Goal: Contribute content: Contribute content

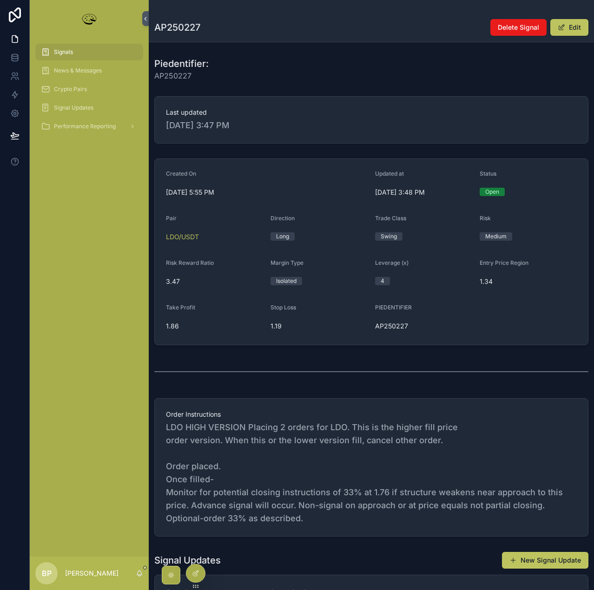
scroll to position [158, 0]
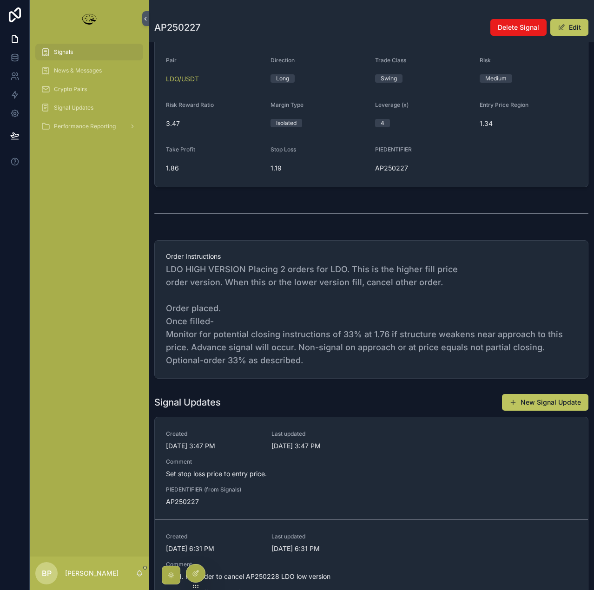
click at [64, 53] on span "Signals" at bounding box center [63, 51] width 19 height 7
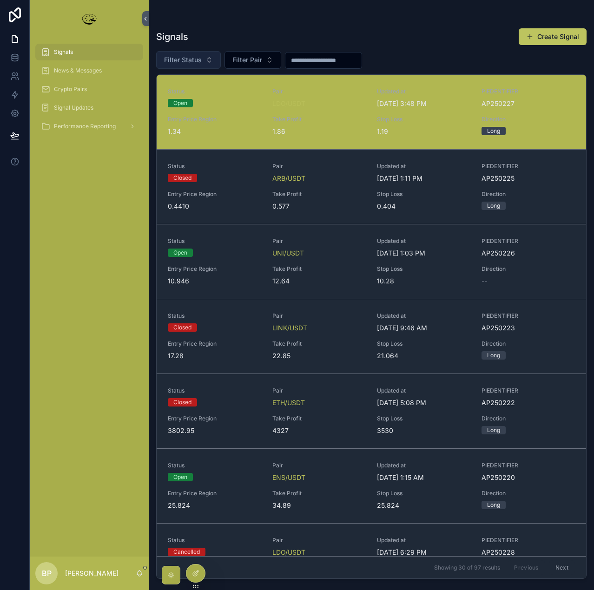
click at [199, 57] on span "Filter Status" at bounding box center [183, 59] width 38 height 9
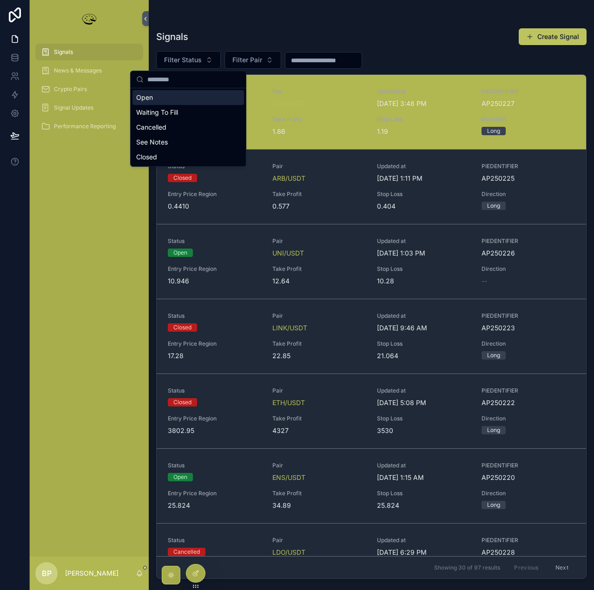
click at [170, 99] on div "Open" at bounding box center [188, 97] width 112 height 15
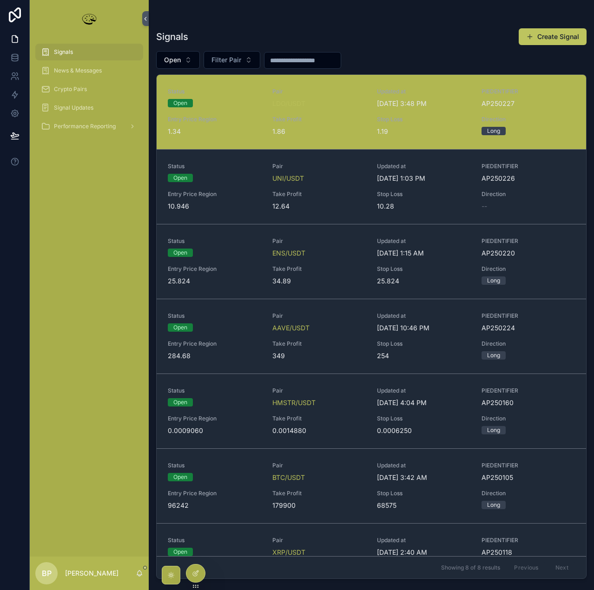
click at [330, 105] on div "LDO/USDT" at bounding box center [318, 103] width 93 height 9
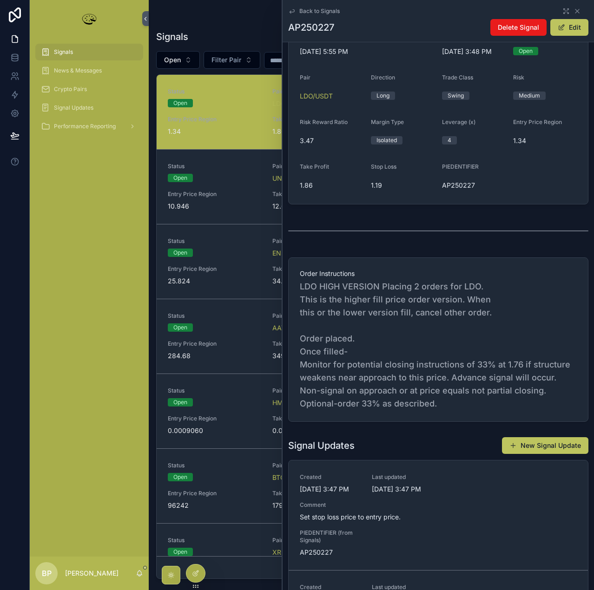
scroll to position [93, 0]
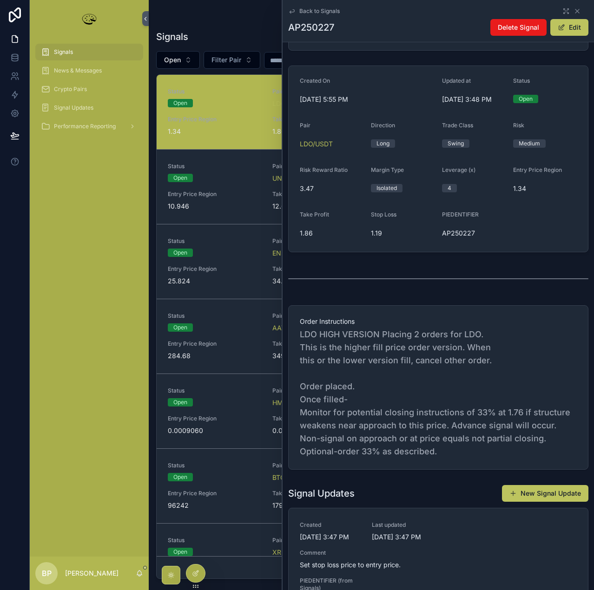
click at [135, 213] on div "Signals News & Messages Crypto Pairs Signal Updates Performance Reporting" at bounding box center [89, 297] width 119 height 520
click at [574, 12] on icon "scrollable content" at bounding box center [576, 10] width 7 height 7
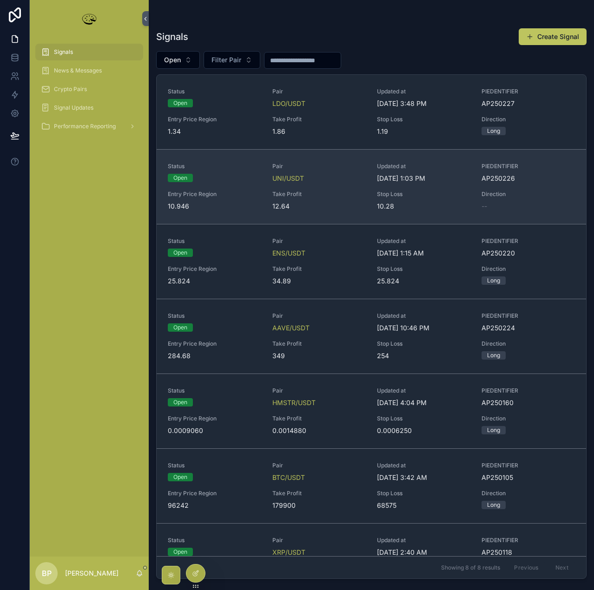
click at [336, 179] on div "UNI/USDT" at bounding box center [318, 178] width 93 height 9
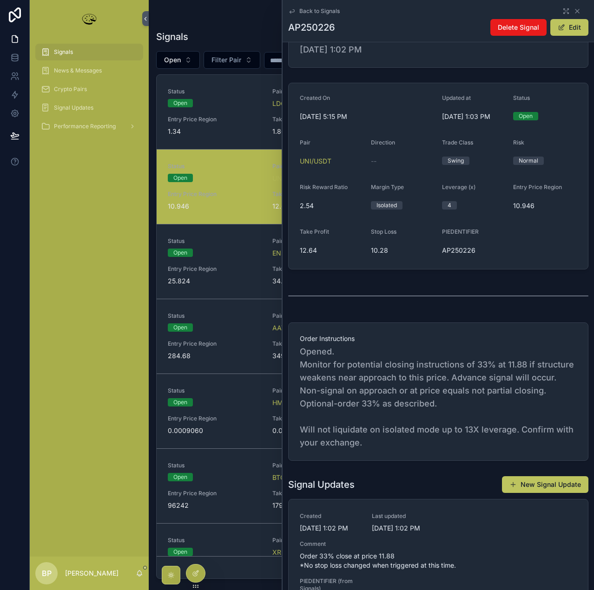
scroll to position [139, 0]
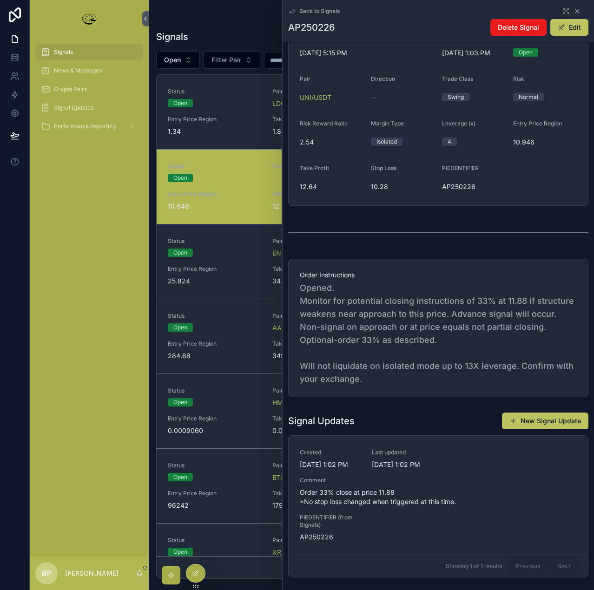
click at [573, 12] on icon "scrollable content" at bounding box center [576, 10] width 7 height 7
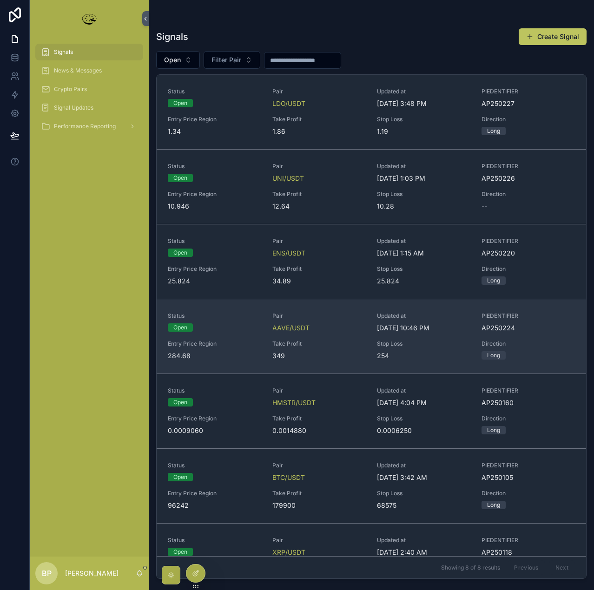
click at [316, 329] on div "AAVE/USDT" at bounding box center [318, 327] width 93 height 9
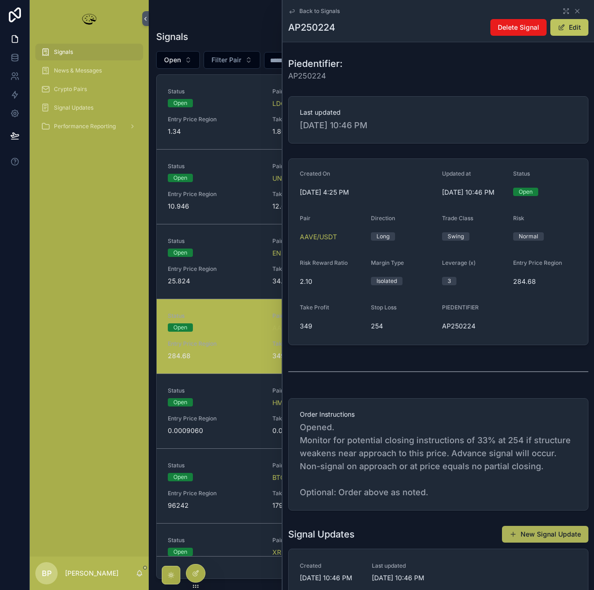
click at [543, 536] on button "New Signal Update" at bounding box center [545, 534] width 86 height 17
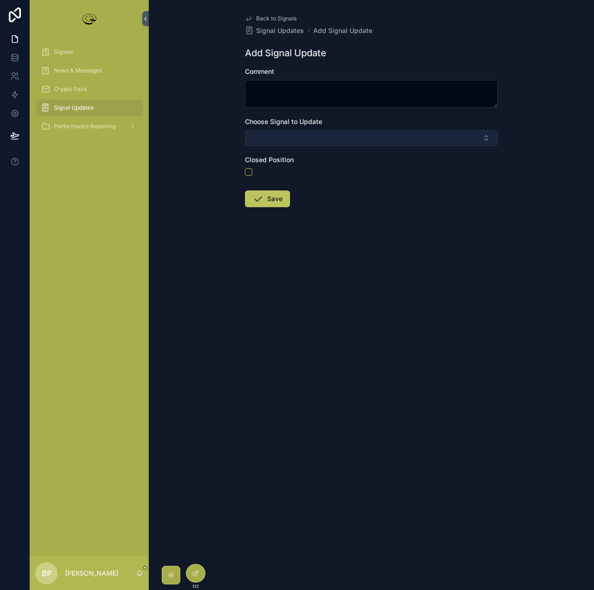
click at [294, 138] on button "Select Button" at bounding box center [371, 138] width 253 height 16
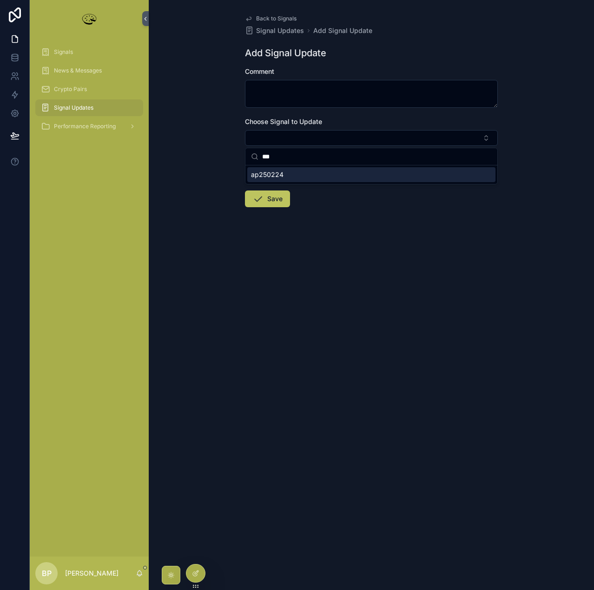
type input "***"
click at [284, 176] on div "ap250224" at bounding box center [371, 174] width 248 height 15
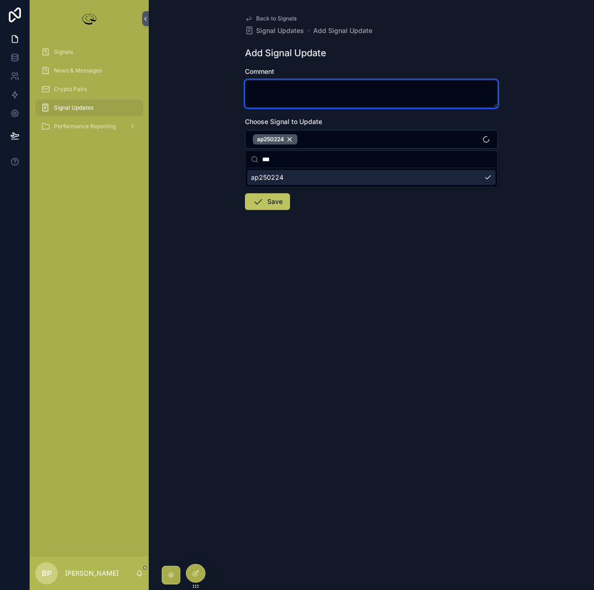
click at [271, 90] on textarea "scrollable content" at bounding box center [371, 94] width 253 height 28
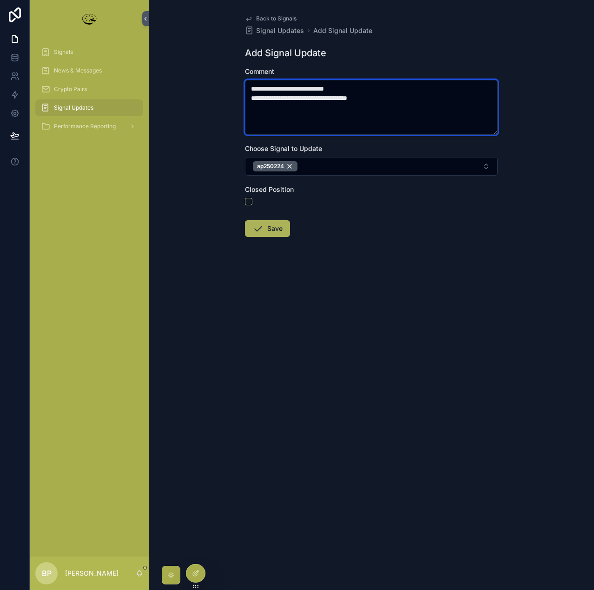
type textarea "**********"
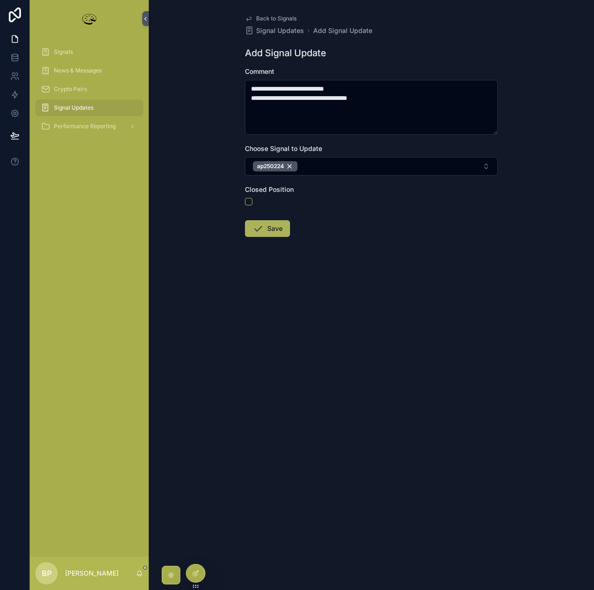
click at [265, 233] on button "Save" at bounding box center [267, 228] width 45 height 17
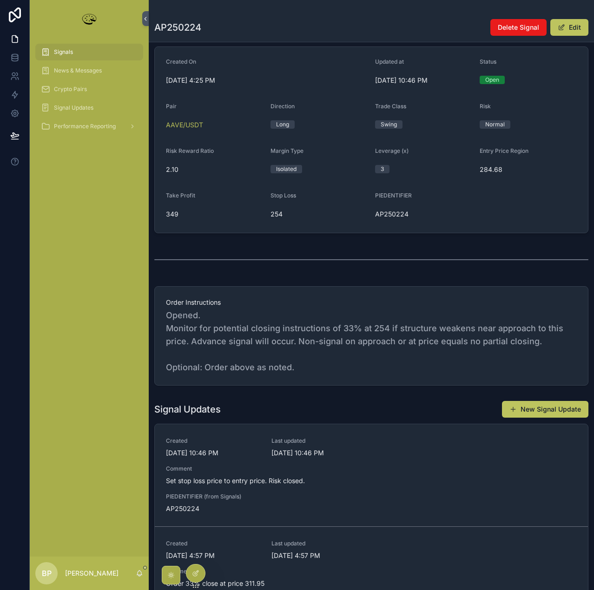
scroll to position [232, 0]
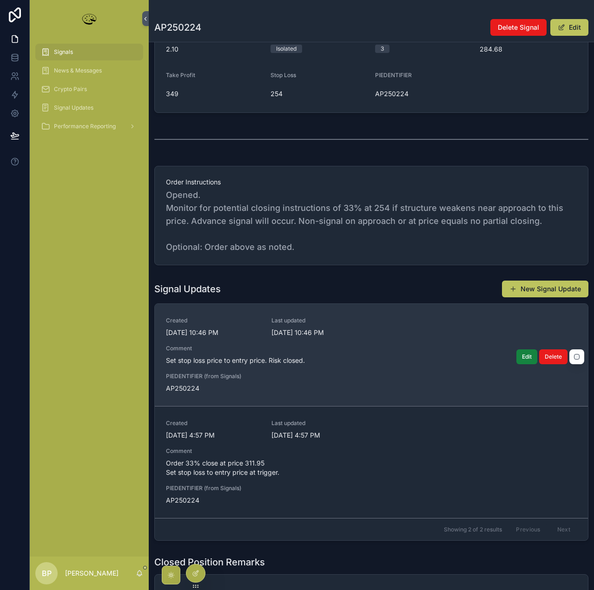
click at [522, 359] on span "Edit" at bounding box center [527, 356] width 10 height 7
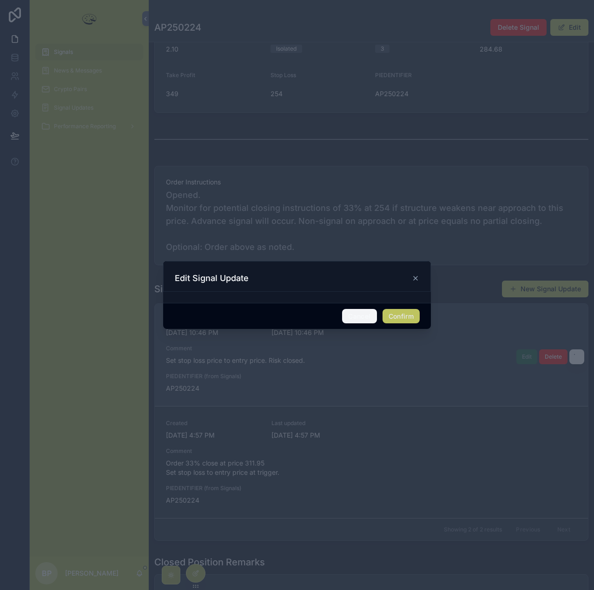
click at [359, 310] on button "Cancel" at bounding box center [359, 316] width 34 height 15
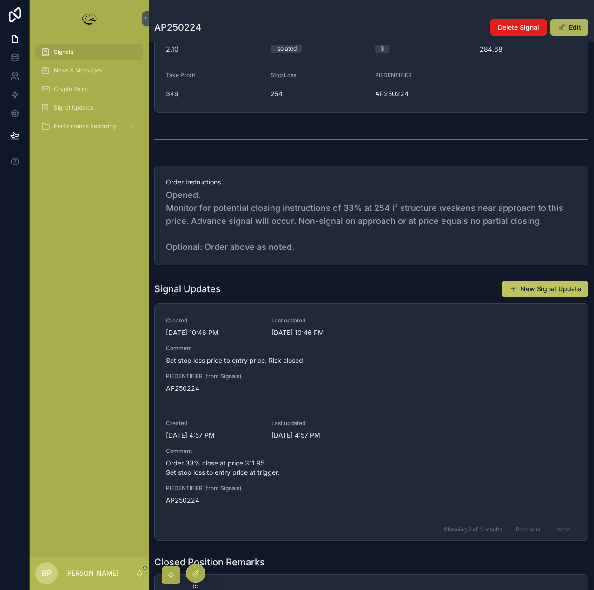
click at [571, 25] on button "Edit" at bounding box center [569, 27] width 38 height 17
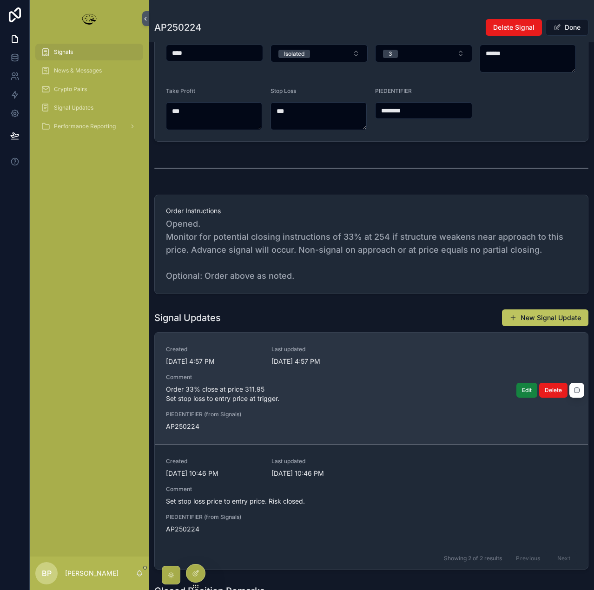
click at [522, 391] on span "Edit" at bounding box center [527, 390] width 10 height 7
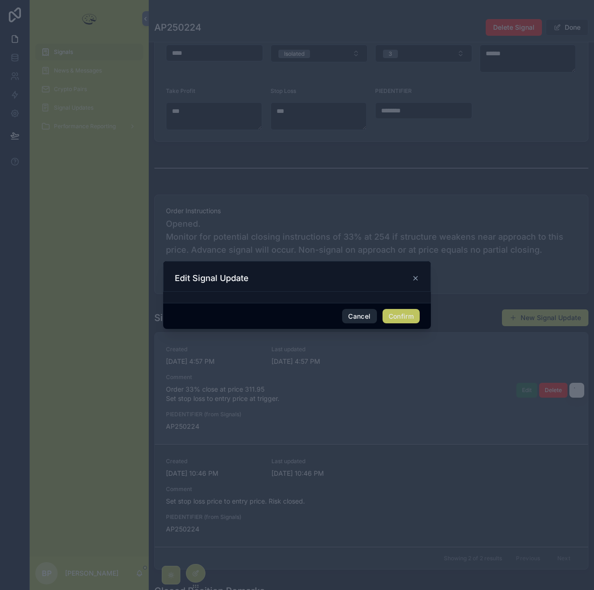
click at [361, 315] on button "Cancel" at bounding box center [359, 316] width 34 height 15
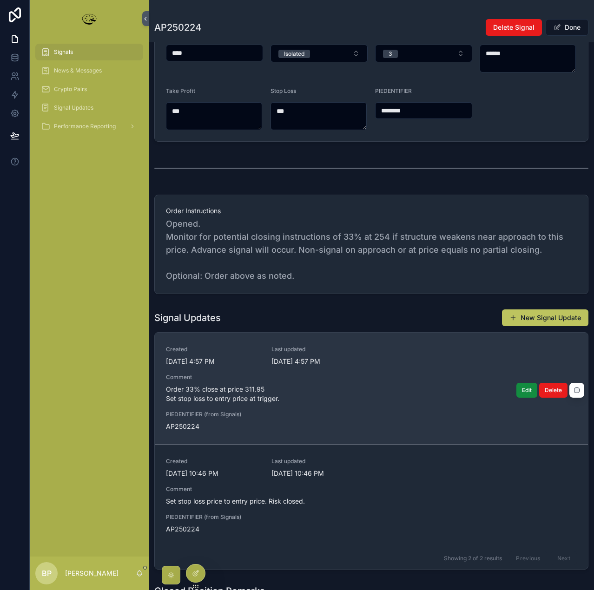
click at [423, 386] on span "Order 33% close at price 311.95 Set stop loss to entry price at trigger." at bounding box center [371, 394] width 411 height 19
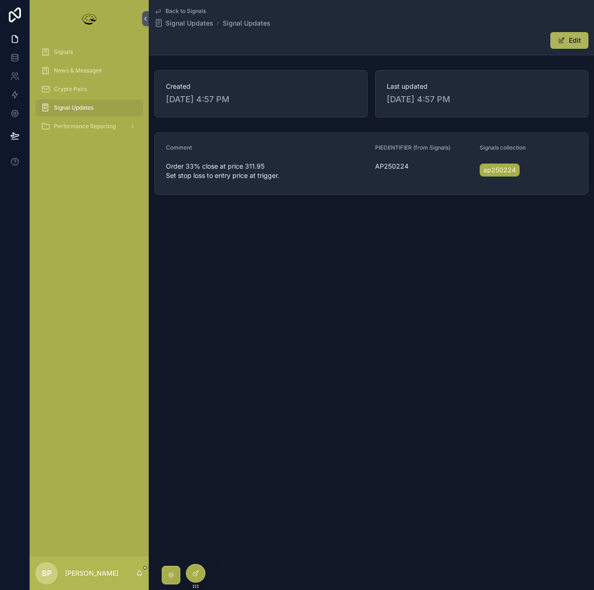
click at [574, 42] on button "Edit" at bounding box center [569, 40] width 38 height 17
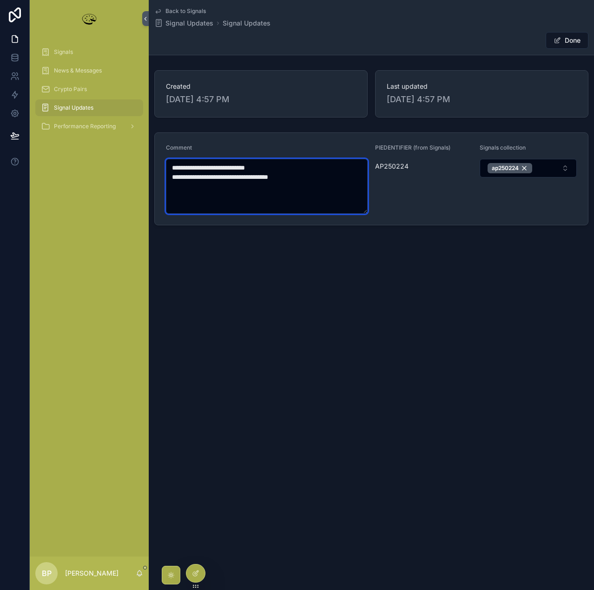
drag, startPoint x: 291, startPoint y: 173, endPoint x: 163, endPoint y: 180, distance: 128.9
click at [163, 180] on form "**********" at bounding box center [371, 179] width 433 height 92
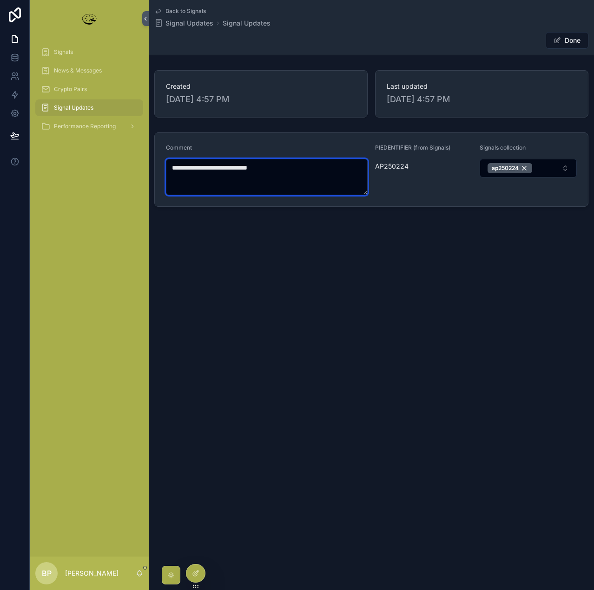
type textarea "**********"
click at [566, 39] on button "Done" at bounding box center [567, 40] width 43 height 17
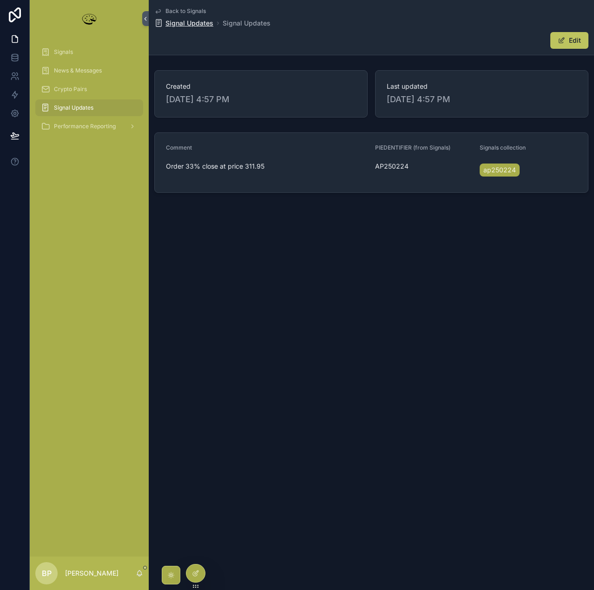
click at [185, 20] on span "Signal Updates" at bounding box center [189, 23] width 48 height 9
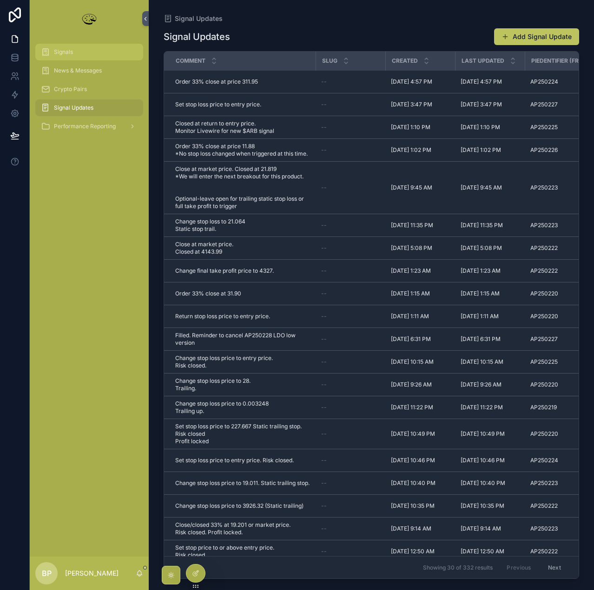
click at [58, 57] on div "Signals" at bounding box center [89, 52] width 97 height 15
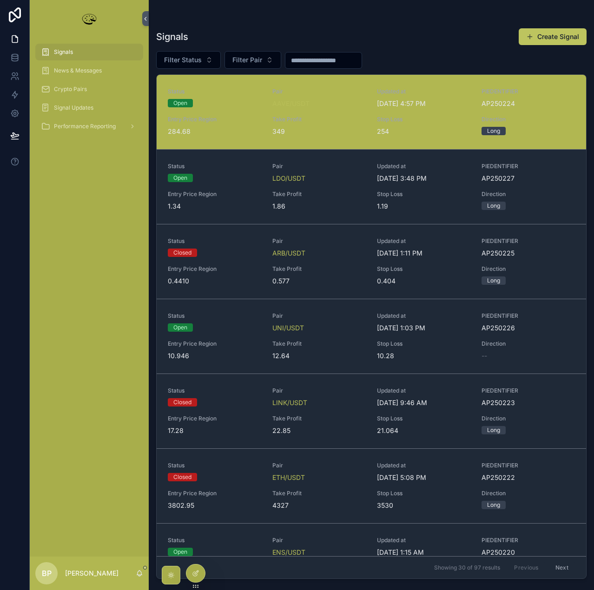
click at [329, 127] on span "349" at bounding box center [318, 131] width 93 height 9
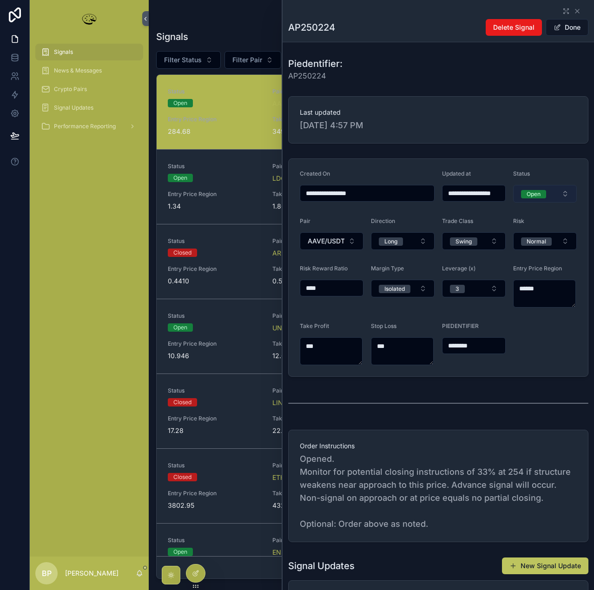
click at [521, 194] on span "Open" at bounding box center [533, 194] width 25 height 8
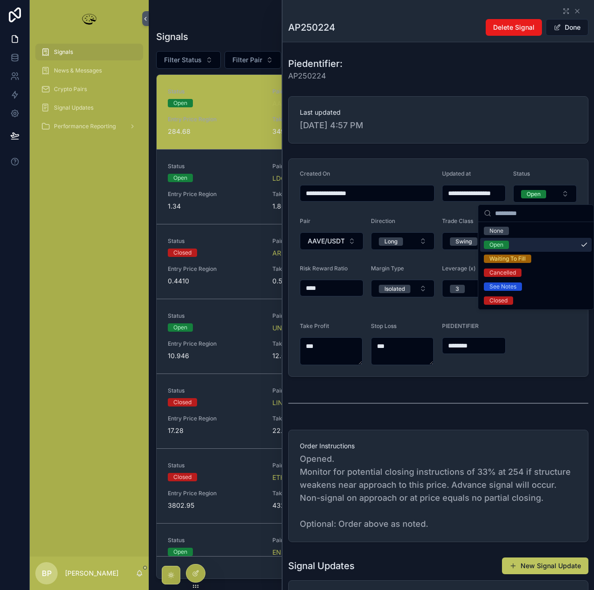
click at [507, 244] on span "Open" at bounding box center [496, 245] width 25 height 8
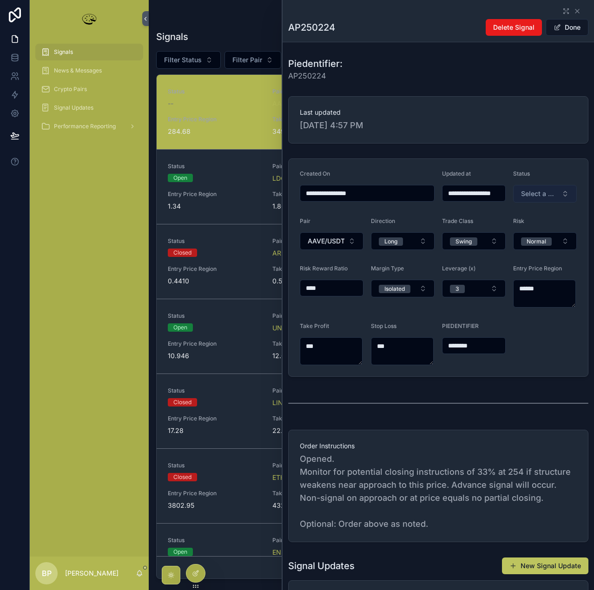
click at [530, 193] on span "Select a Status" at bounding box center [539, 193] width 37 height 9
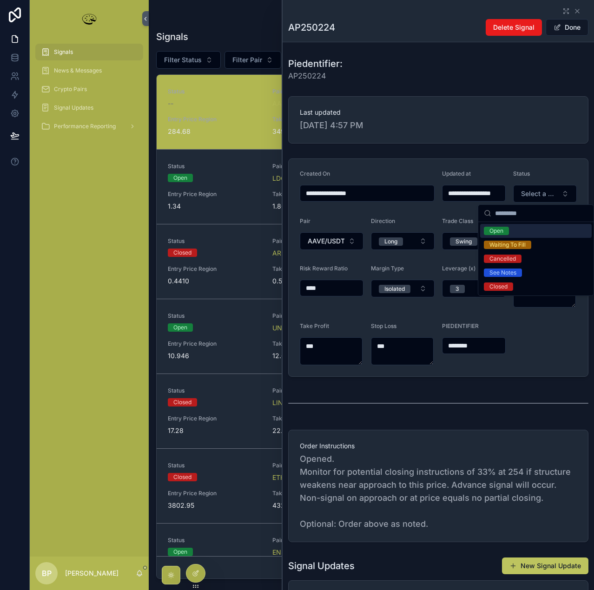
type input "**********"
click at [493, 231] on div "Open" at bounding box center [496, 231] width 14 height 8
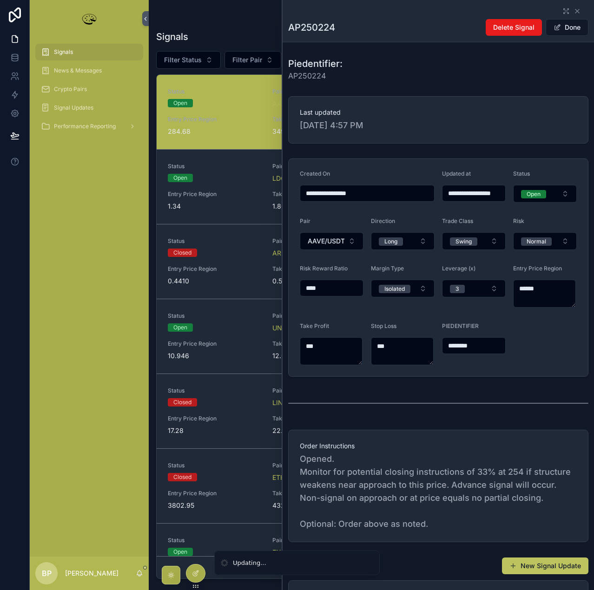
scroll to position [186, 0]
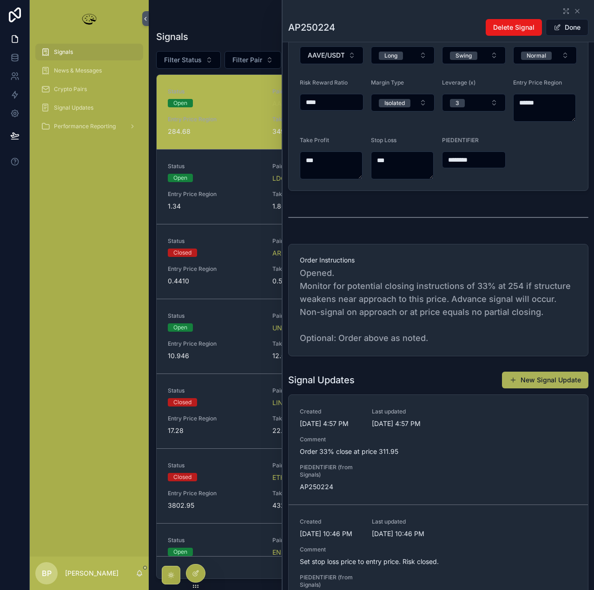
click at [536, 380] on button "New Signal Update" at bounding box center [545, 380] width 86 height 17
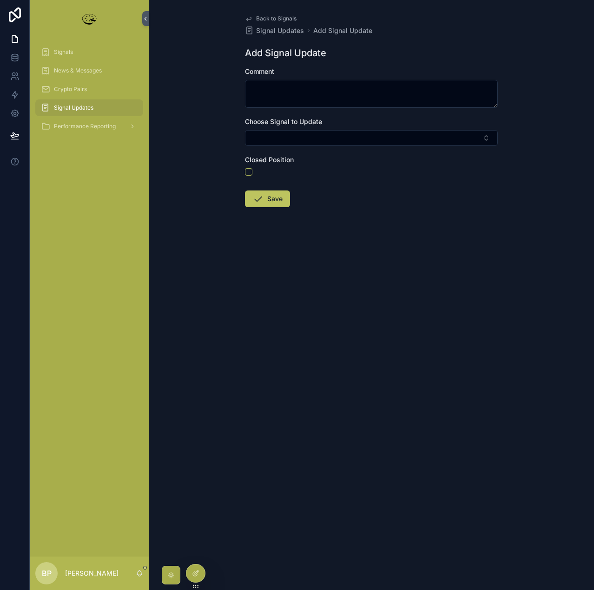
click at [268, 15] on span "Back to Signals" at bounding box center [276, 18] width 40 height 7
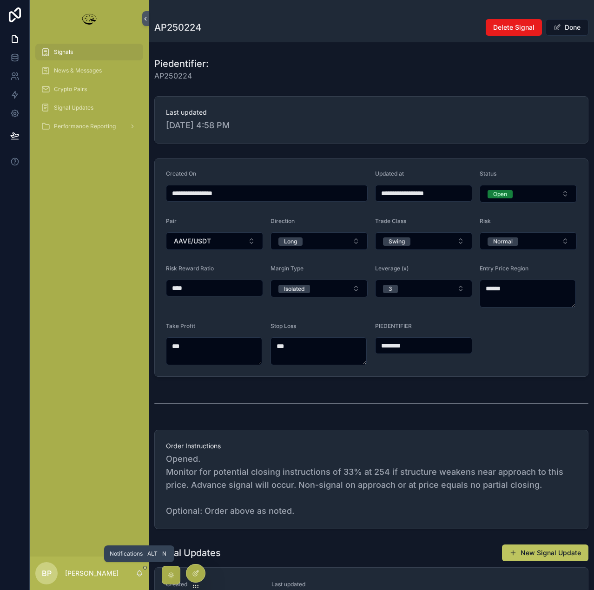
click at [139, 574] on icon "scrollable content" at bounding box center [139, 573] width 7 height 7
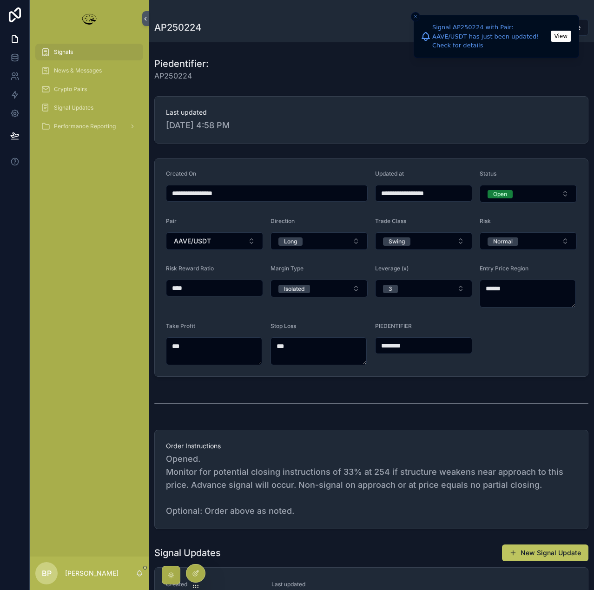
click at [489, 75] on div "Piedentifier: AP250224" at bounding box center [371, 69] width 434 height 24
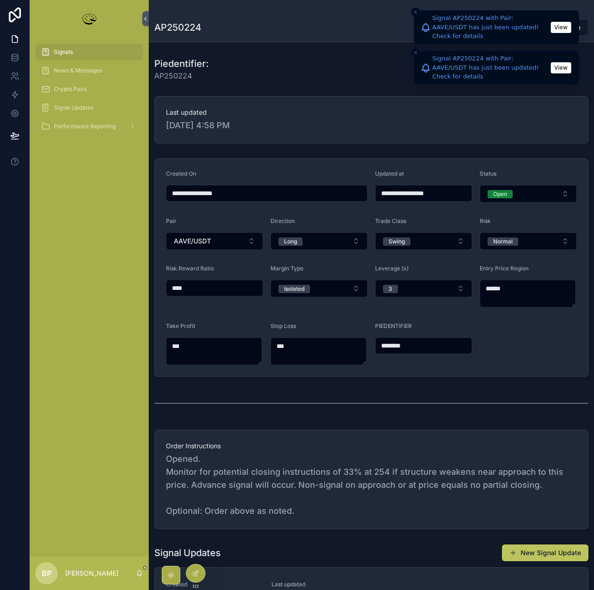
click at [415, 14] on li "Signal AP250224 with Pair: AAVE/USDT has just been updated! Check for details V…" at bounding box center [496, 27] width 165 height 34
click at [415, 14] on icon "Close toast" at bounding box center [416, 12] width 6 height 6
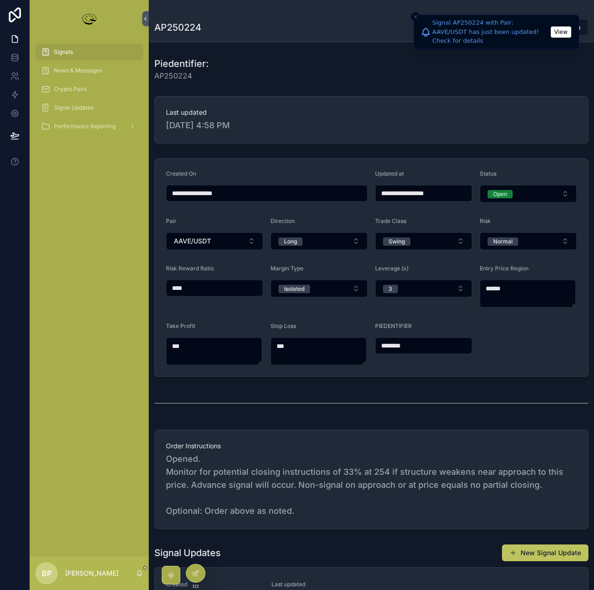
click at [415, 18] on icon "Close toast" at bounding box center [416, 17] width 6 height 6
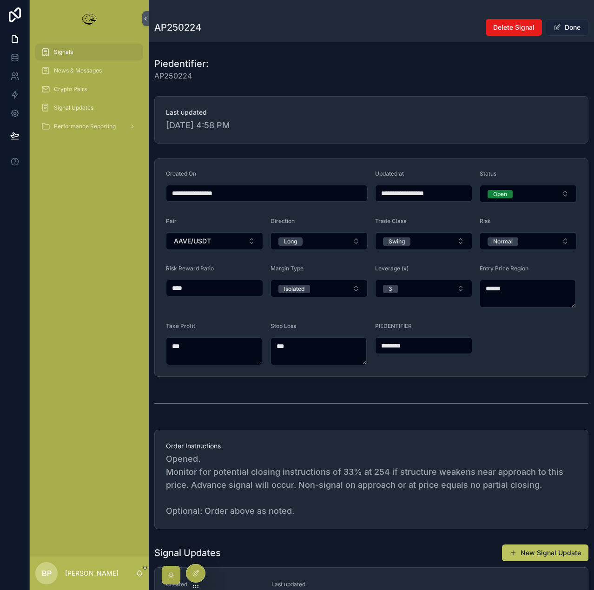
click at [559, 25] on button "Done" at bounding box center [567, 27] width 43 height 17
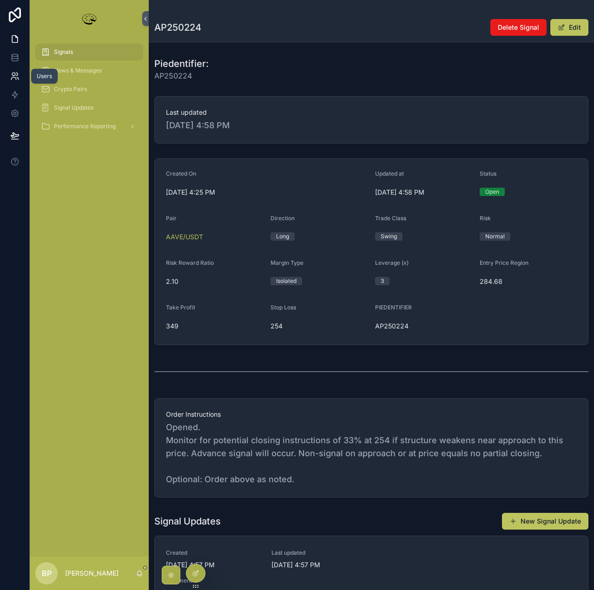
click at [15, 77] on icon at bounding box center [14, 76] width 9 height 9
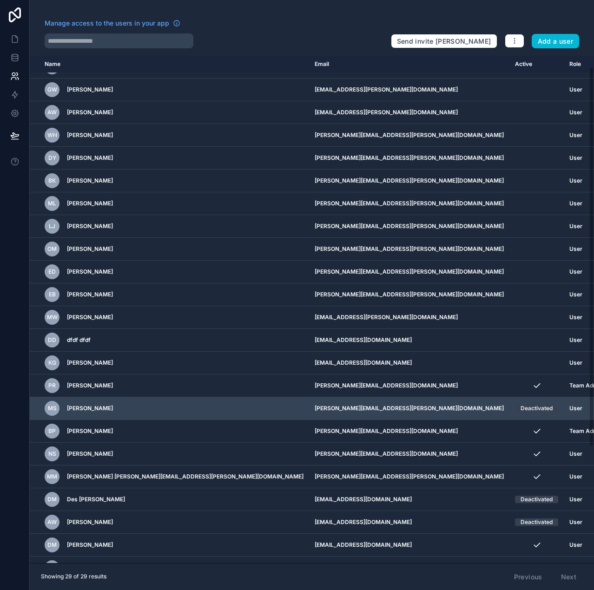
scroll to position [93, 0]
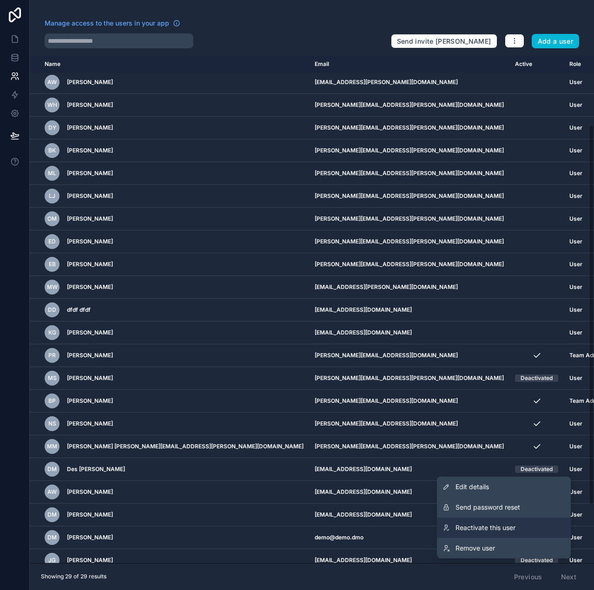
click at [501, 524] on span "Reactivate this user" at bounding box center [485, 527] width 60 height 9
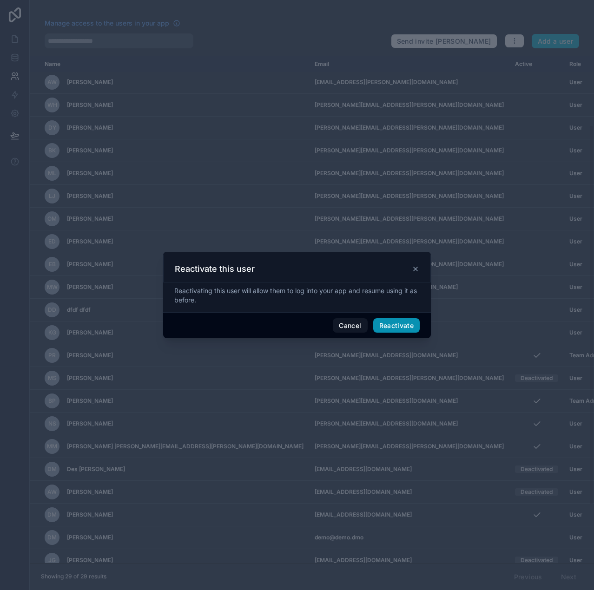
click at [395, 327] on button "Reactivate" at bounding box center [396, 325] width 47 height 15
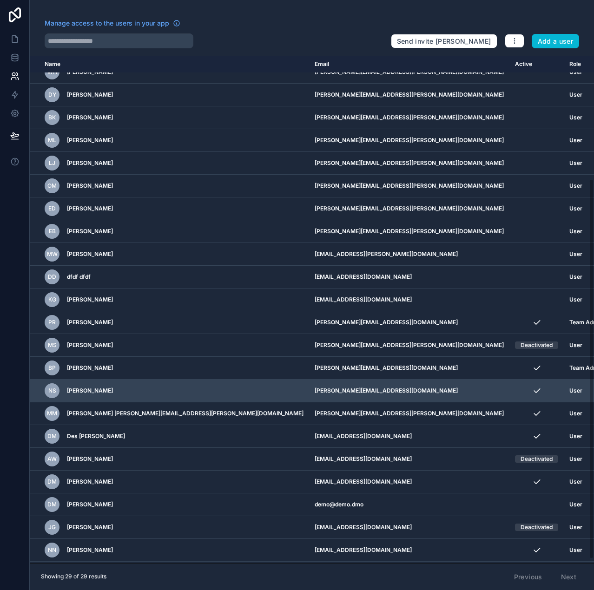
scroll to position [170, 0]
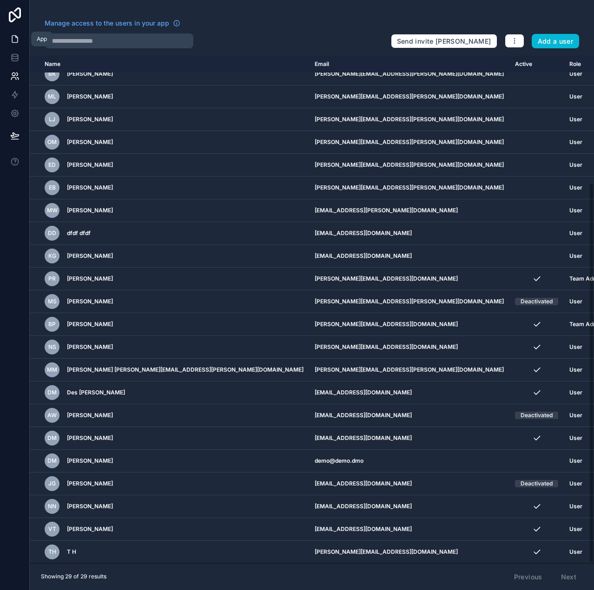
click at [14, 37] on icon at bounding box center [14, 38] width 9 height 9
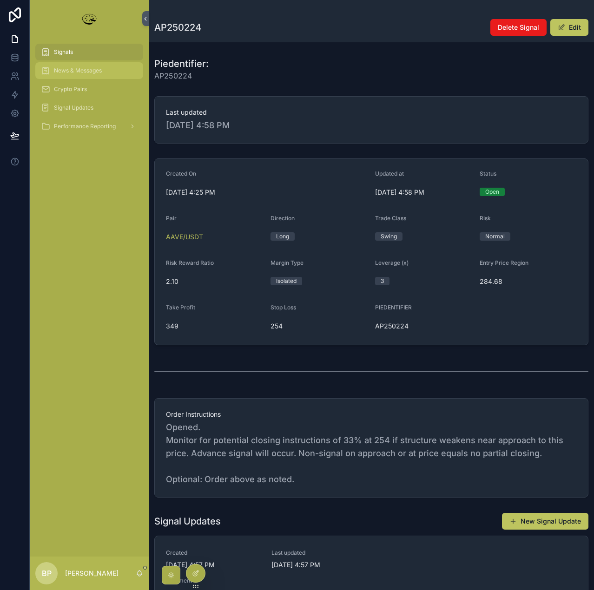
click at [87, 77] on div "News & Messages" at bounding box center [89, 70] width 97 height 15
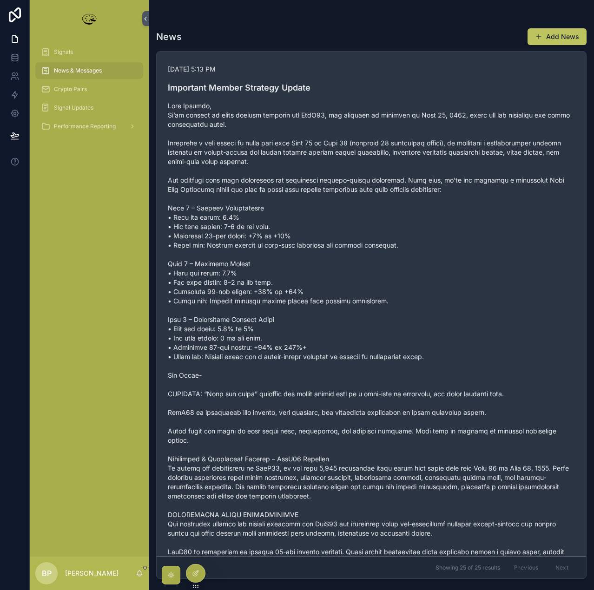
drag, startPoint x: 168, startPoint y: 85, endPoint x: 402, endPoint y: 206, distance: 264.4
click at [402, 206] on div "[DATE] 5:13 PM Important Member Strategy Update" at bounding box center [371, 357] width 407 height 585
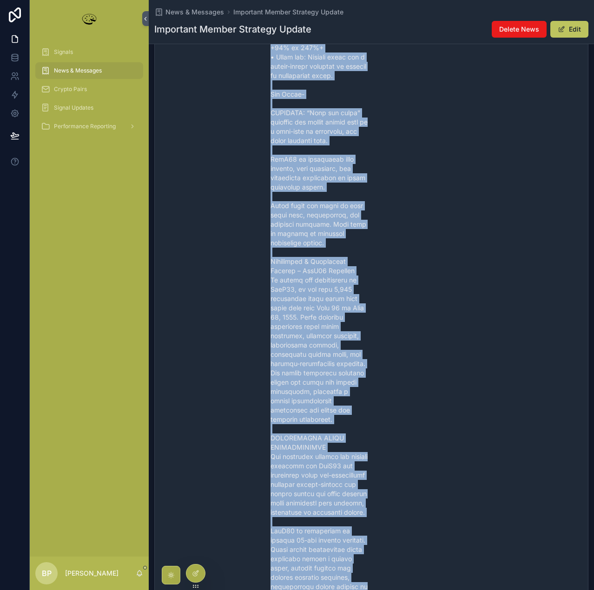
scroll to position [952, 0]
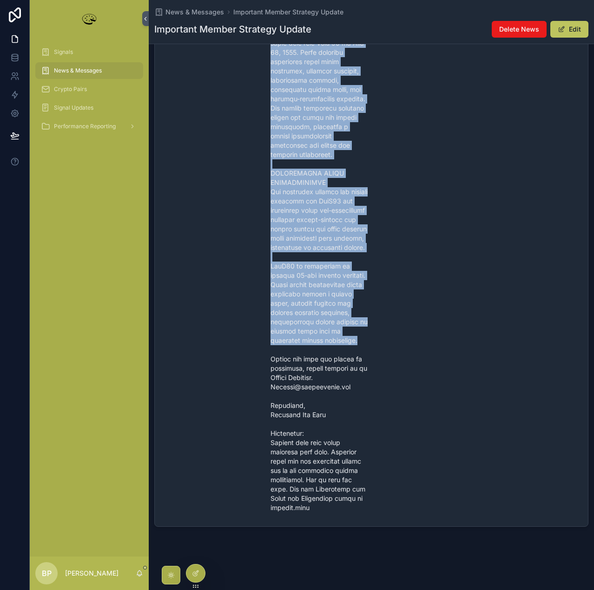
drag, startPoint x: 270, startPoint y: 208, endPoint x: 362, endPoint y: 341, distance: 160.7
copy span "Lore Ipsumdo, Si’am consect ad elits doeiusm temporin utl EtdO29, mag aliquaen …"
click at [8, 81] on link at bounding box center [14, 76] width 29 height 19
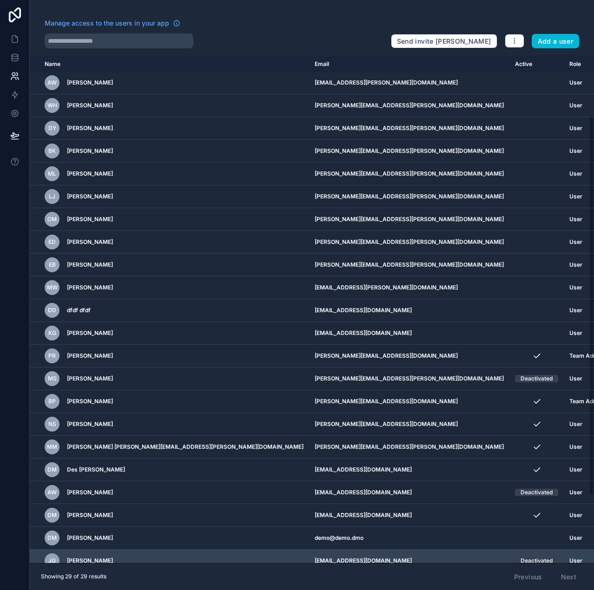
scroll to position [170, 0]
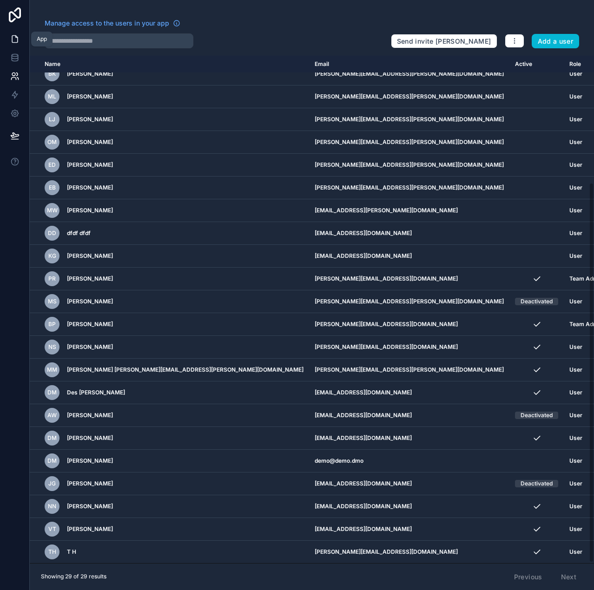
click at [18, 37] on icon at bounding box center [14, 38] width 9 height 9
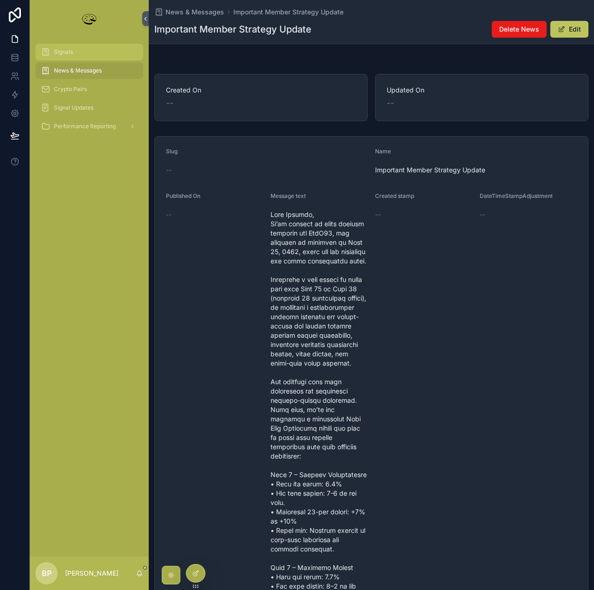
click at [63, 52] on span "Signals" at bounding box center [63, 51] width 19 height 7
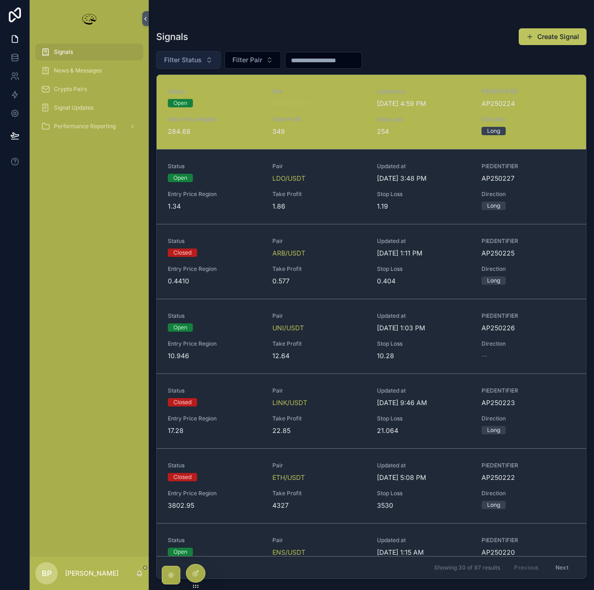
click at [192, 53] on button "Filter Status" at bounding box center [188, 60] width 65 height 18
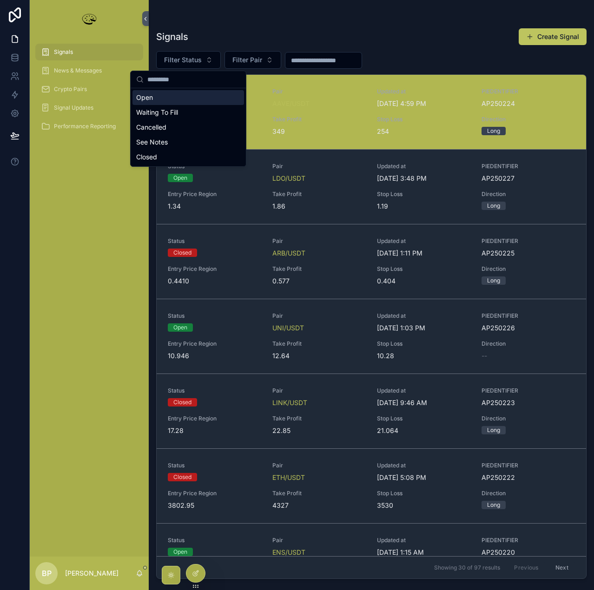
click at [157, 100] on div "Open" at bounding box center [188, 97] width 112 height 15
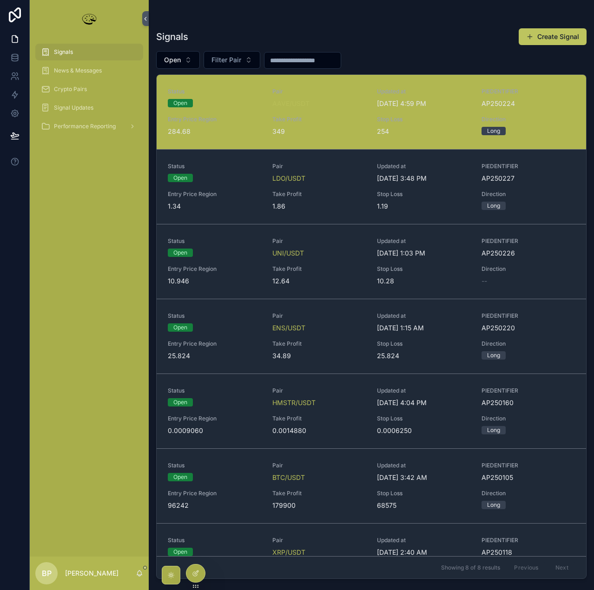
click at [291, 59] on input "scrollable content" at bounding box center [302, 60] width 76 height 13
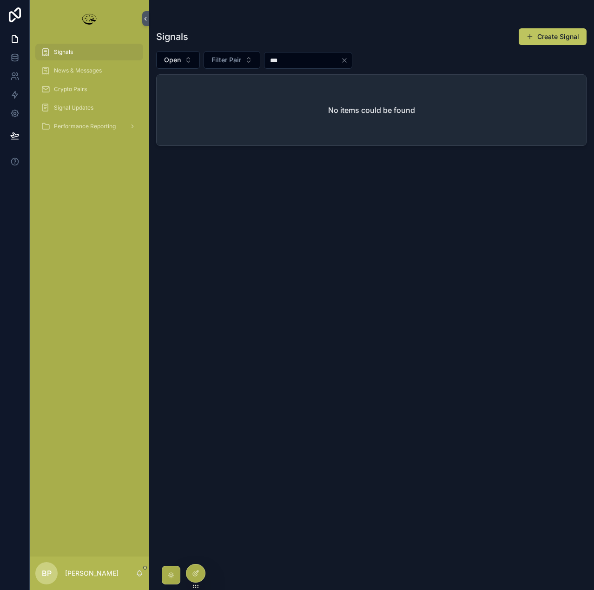
type input "***"
click at [346, 61] on icon "Clear" at bounding box center [345, 61] width 4 height 4
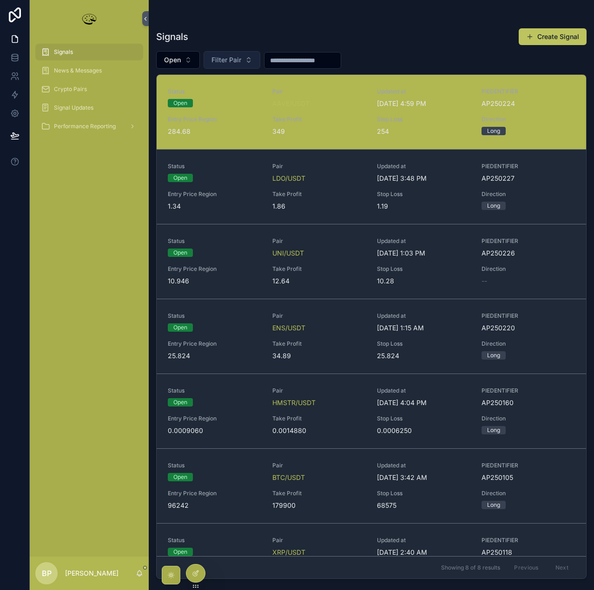
click at [222, 58] on span "Filter Pair" at bounding box center [226, 59] width 30 height 9
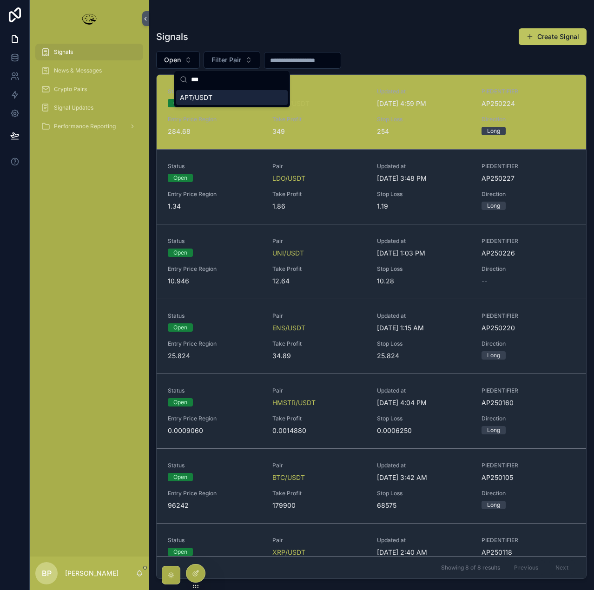
type input "***"
click at [214, 101] on div "APT/USDT" at bounding box center [232, 97] width 112 height 15
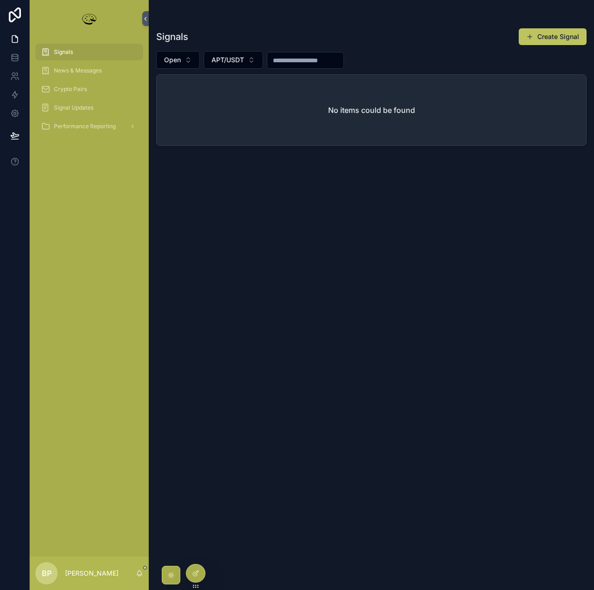
click at [76, 52] on div "Signals" at bounding box center [89, 52] width 97 height 15
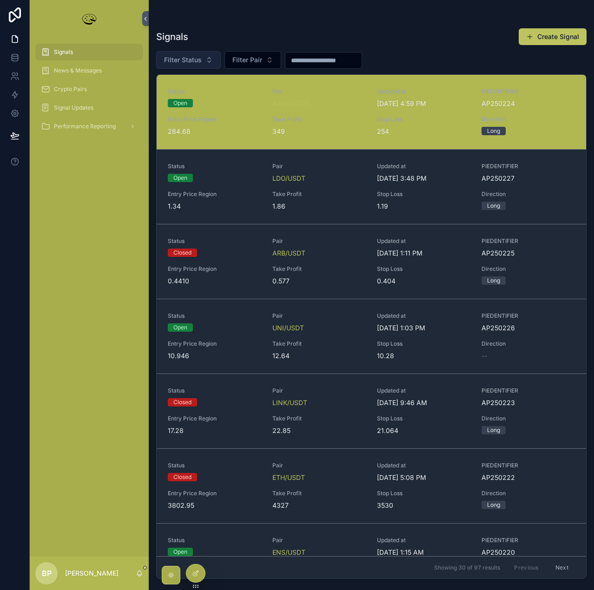
click at [189, 61] on span "Filter Status" at bounding box center [183, 59] width 38 height 9
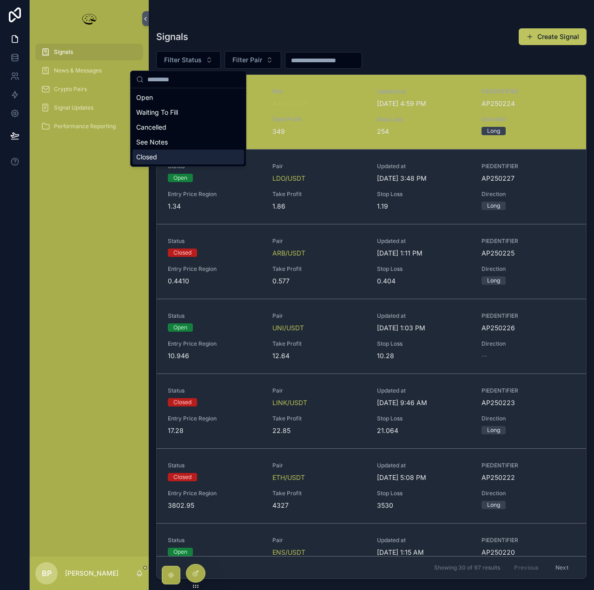
click at [153, 155] on div "Closed" at bounding box center [188, 157] width 112 height 15
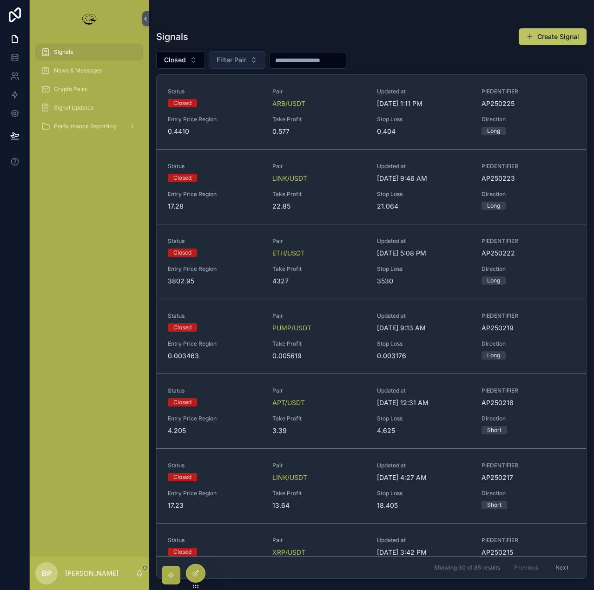
click at [230, 59] on span "Filter Pair" at bounding box center [232, 59] width 30 height 9
type input "***"
click at [217, 98] on span "APT/USDT" at bounding box center [200, 97] width 33 height 9
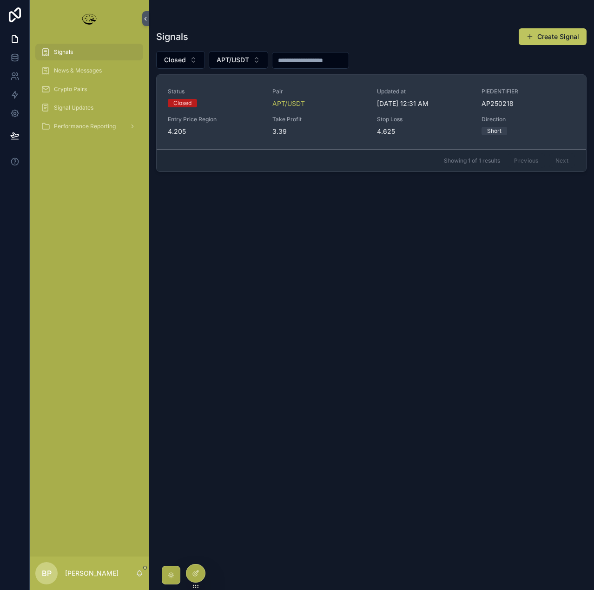
click at [222, 103] on div "Closed" at bounding box center [214, 103] width 93 height 8
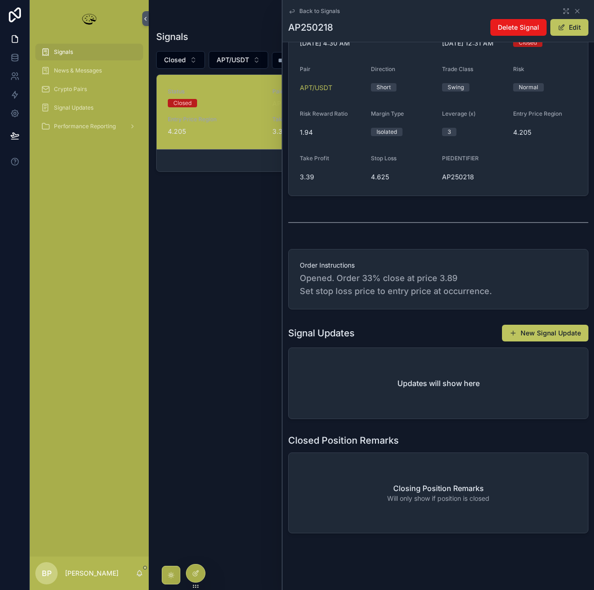
scroll to position [156, 0]
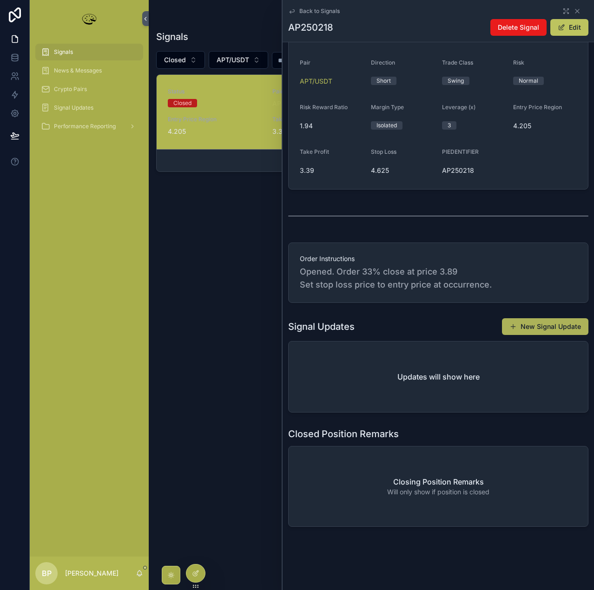
click at [532, 324] on button "New Signal Update" at bounding box center [545, 326] width 86 height 17
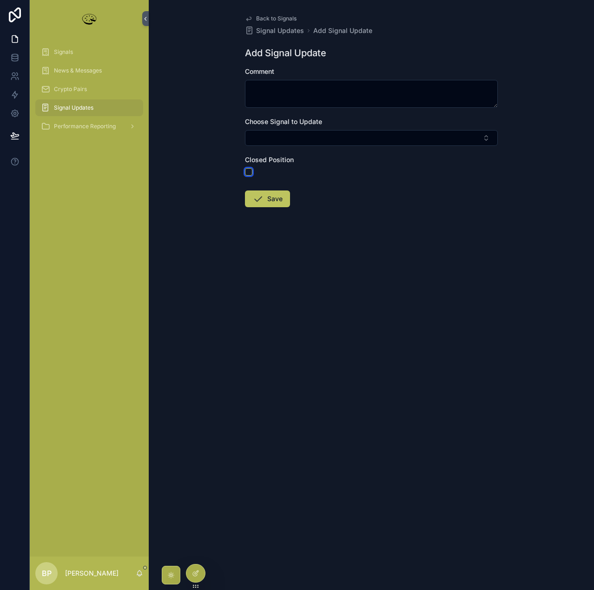
click at [248, 171] on button "scrollable content" at bounding box center [248, 171] width 7 height 7
click at [270, 132] on button "Select Button" at bounding box center [371, 138] width 253 height 16
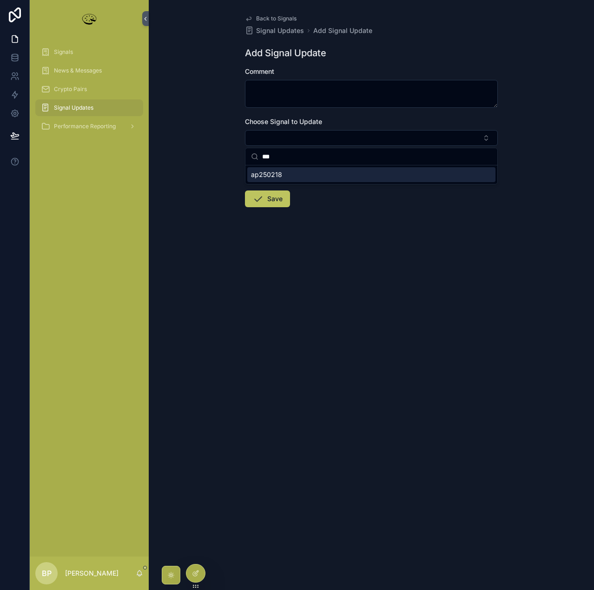
type input "***"
click at [270, 175] on span "ap250218" at bounding box center [266, 174] width 31 height 9
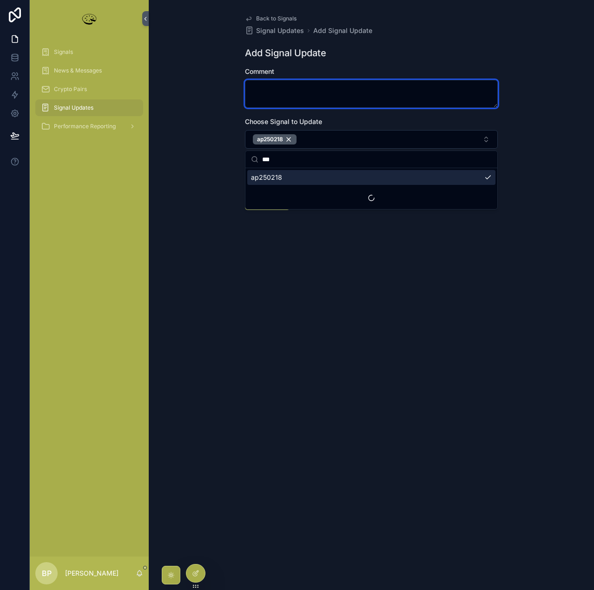
click at [258, 86] on textarea "scrollable content" at bounding box center [371, 94] width 253 height 28
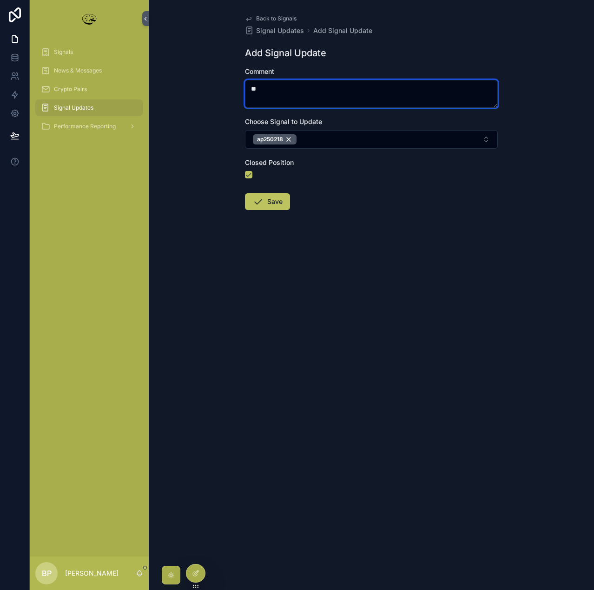
type textarea "*"
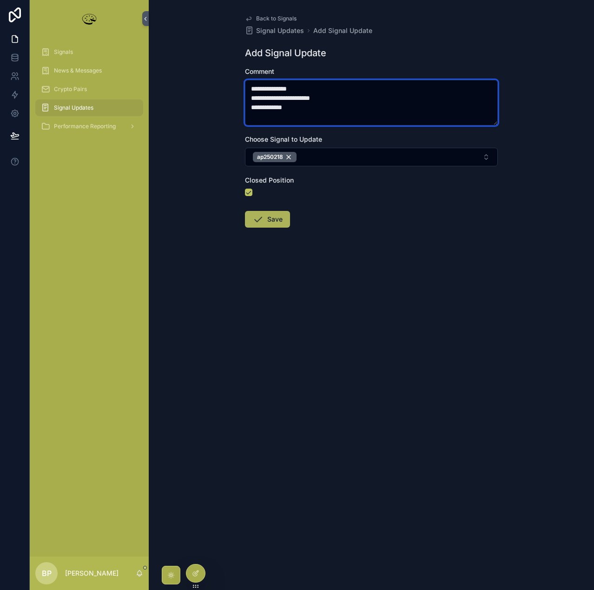
type textarea "**********"
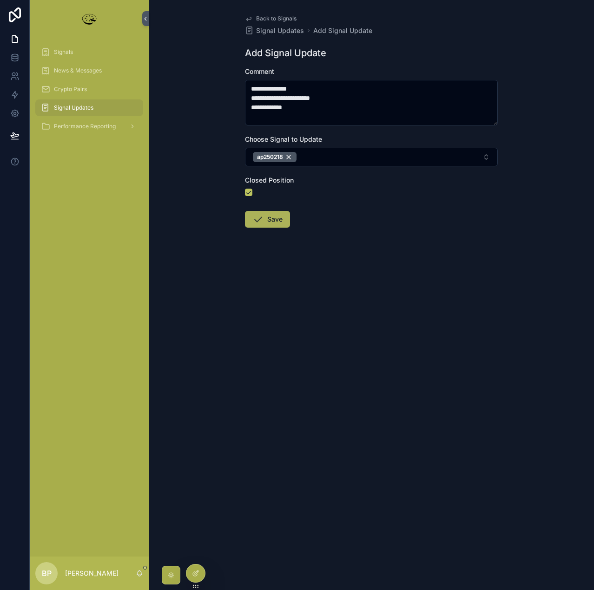
click at [273, 217] on button "Save" at bounding box center [267, 219] width 45 height 17
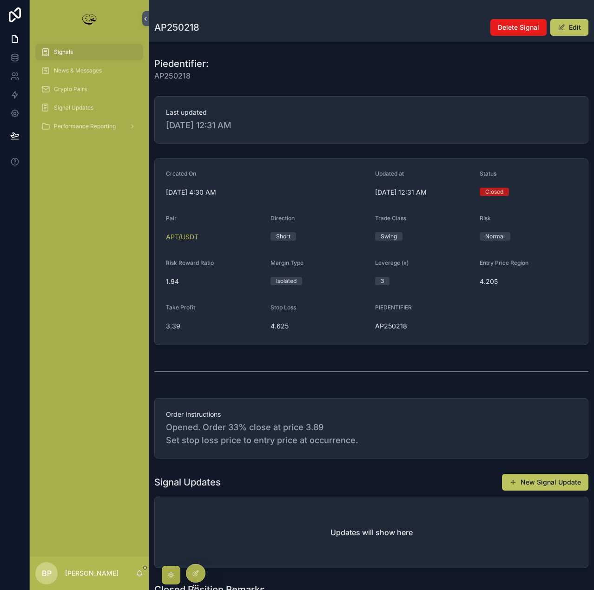
click at [72, 46] on div "Signals" at bounding box center [89, 52] width 97 height 15
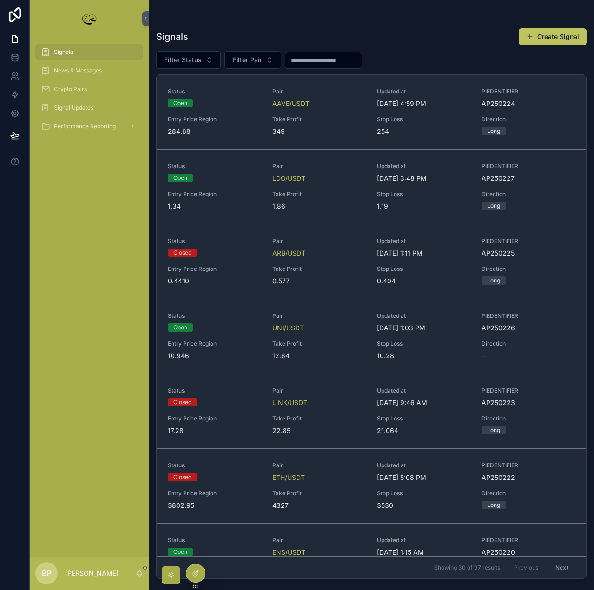
click at [313, 58] on input "scrollable content" at bounding box center [323, 60] width 76 height 13
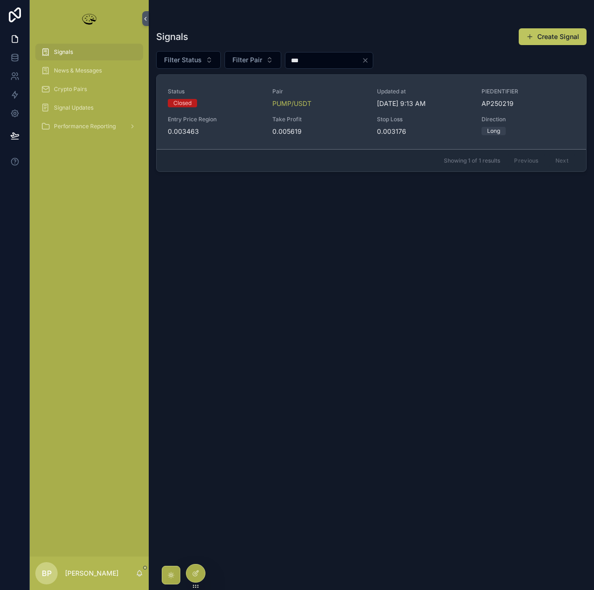
click at [327, 118] on span "Take Profit" at bounding box center [318, 119] width 93 height 7
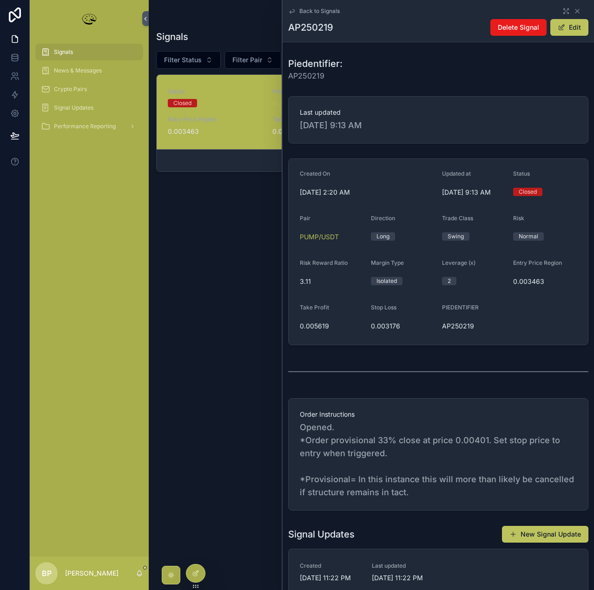
click at [82, 48] on div "Signals" at bounding box center [89, 52] width 97 height 15
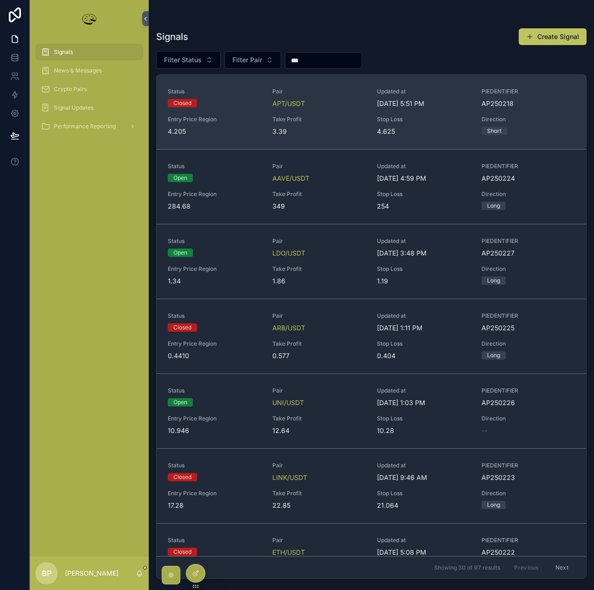
click at [311, 121] on span "Take Profit" at bounding box center [318, 119] width 93 height 7
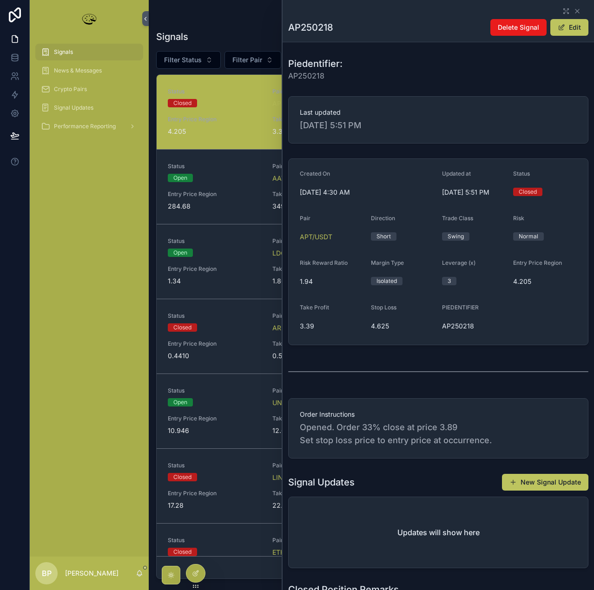
click at [72, 50] on span "Signals" at bounding box center [63, 51] width 19 height 7
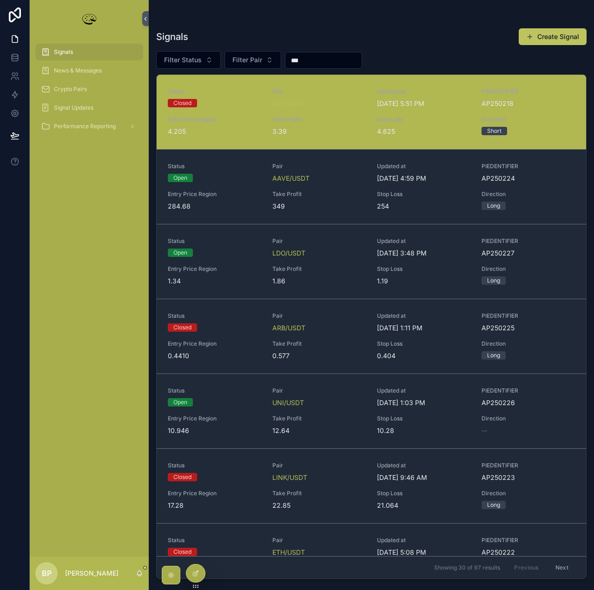
click at [310, 61] on input "***" at bounding box center [323, 60] width 76 height 13
type input "*"
type input "***"
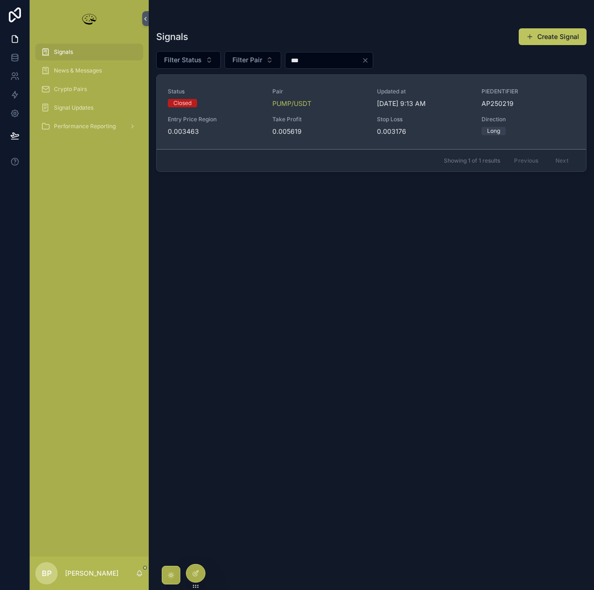
click at [310, 122] on span "Take Profit" at bounding box center [318, 119] width 93 height 7
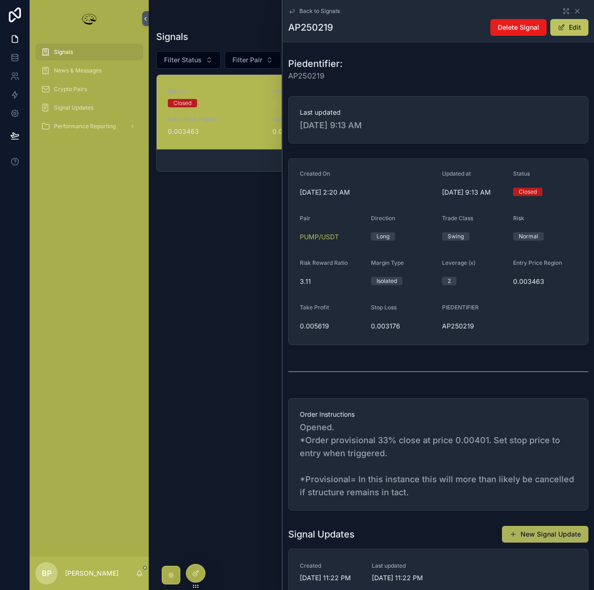
click at [528, 535] on button "New Signal Update" at bounding box center [545, 534] width 86 height 17
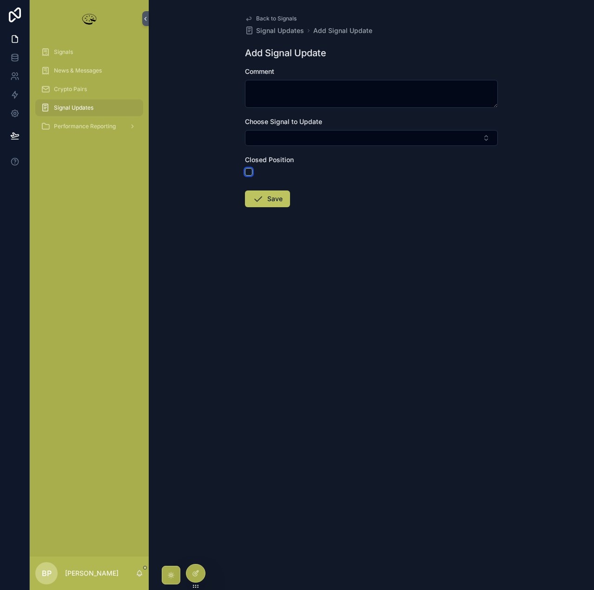
click at [249, 172] on button "scrollable content" at bounding box center [248, 171] width 7 height 7
click at [266, 133] on button "Select Button" at bounding box center [371, 138] width 253 height 16
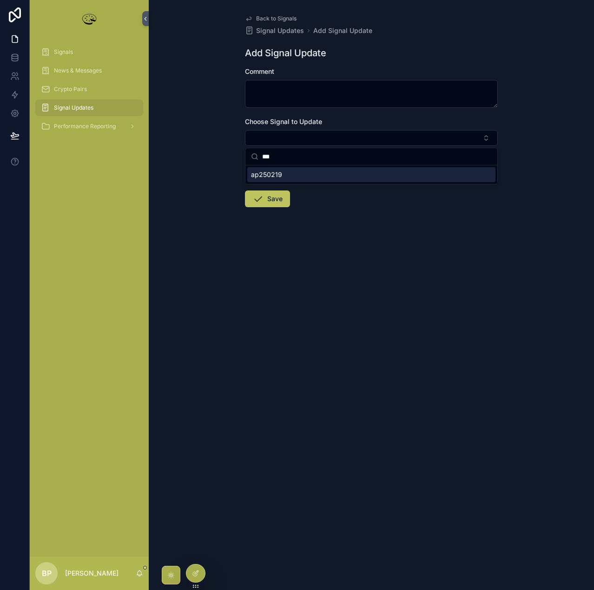
type input "***"
click at [273, 176] on span "ap250219" at bounding box center [266, 174] width 31 height 9
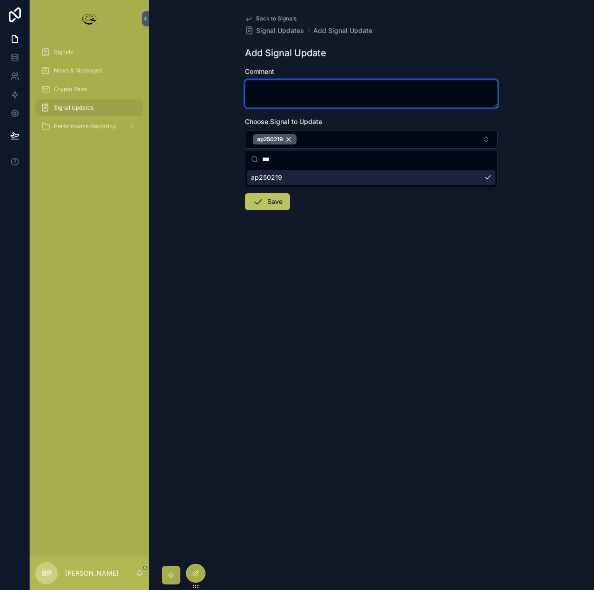
click at [270, 91] on textarea "scrollable content" at bounding box center [371, 94] width 253 height 28
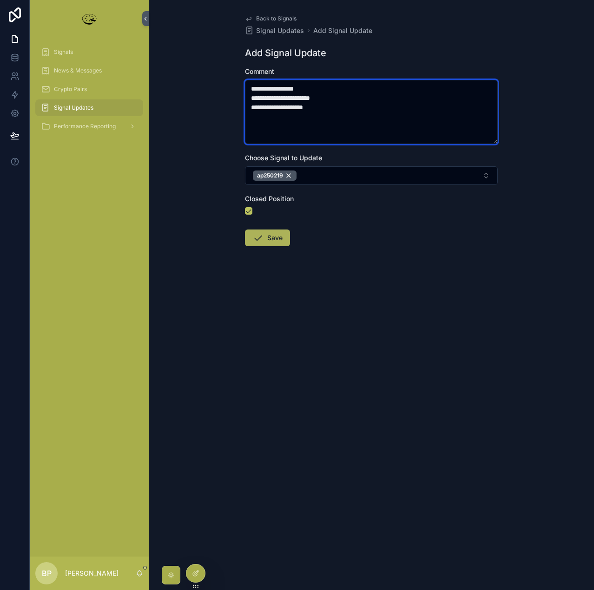
type textarea "**********"
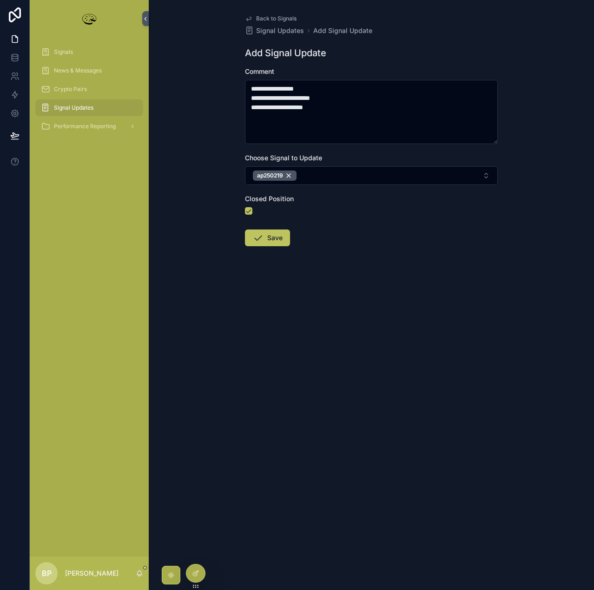
drag, startPoint x: 270, startPoint y: 241, endPoint x: 251, endPoint y: 235, distance: 19.7
click at [270, 239] on button "Save" at bounding box center [267, 238] width 45 height 17
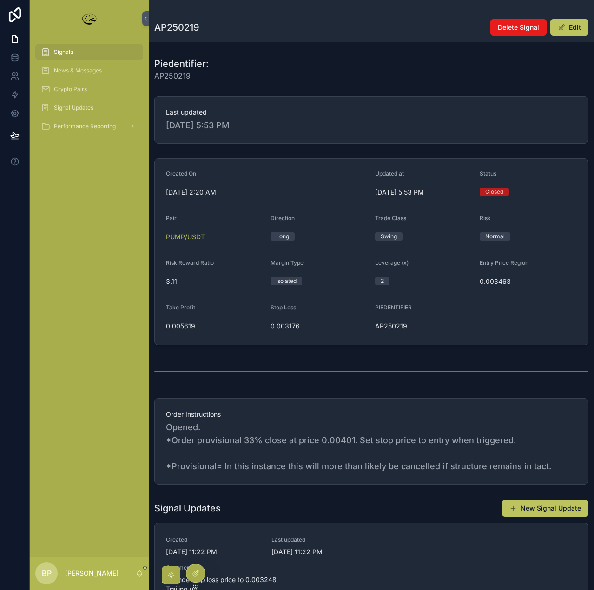
click at [75, 55] on div "Signals" at bounding box center [89, 52] width 97 height 15
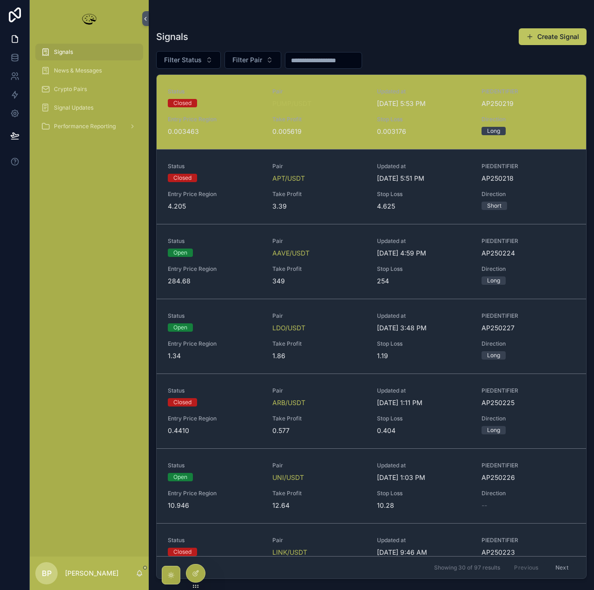
click at [300, 59] on input "scrollable content" at bounding box center [323, 60] width 76 height 13
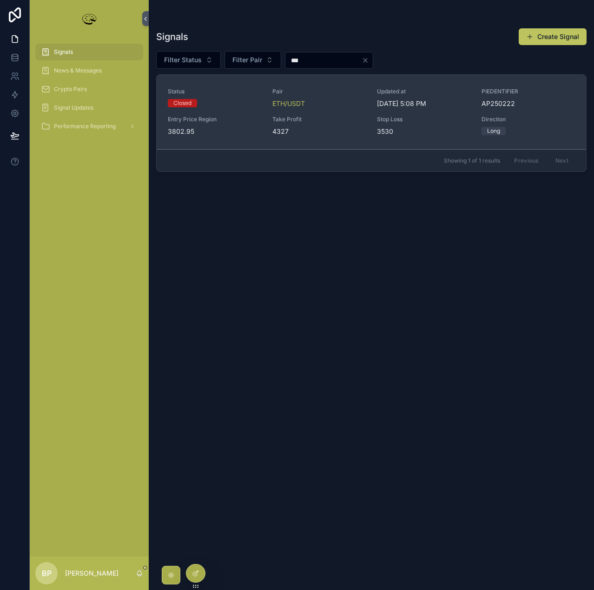
type input "***"
click at [315, 120] on span "Take Profit" at bounding box center [318, 119] width 93 height 7
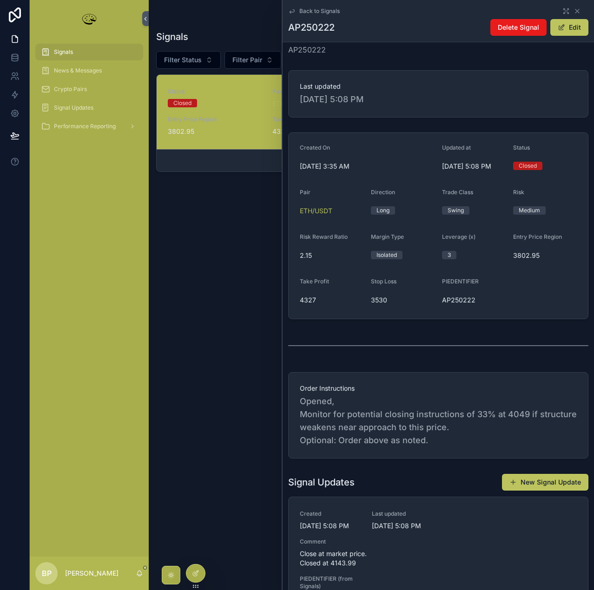
scroll to position [186, 0]
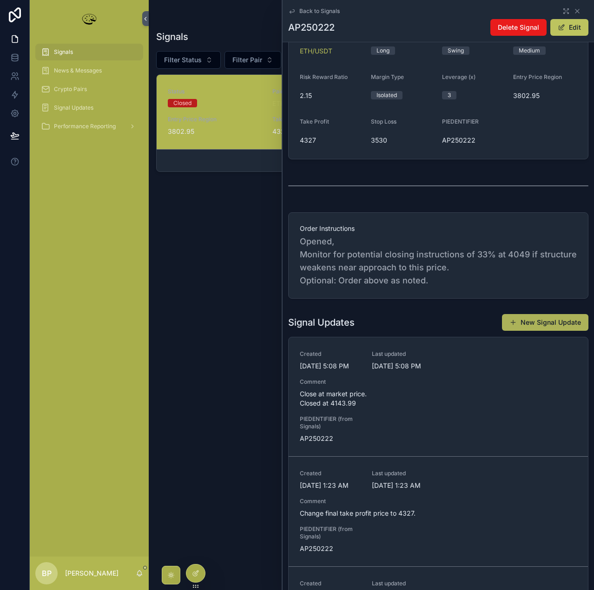
click at [547, 316] on button "New Signal Update" at bounding box center [545, 322] width 86 height 17
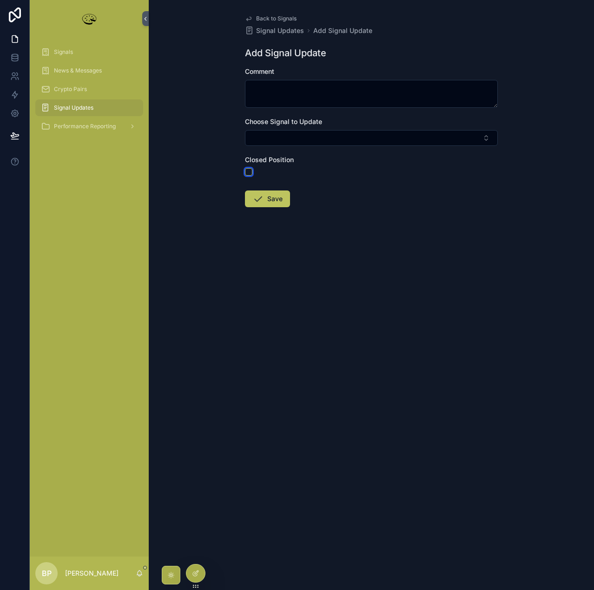
click at [250, 173] on button "scrollable content" at bounding box center [248, 171] width 7 height 7
click at [263, 140] on button "Select Button" at bounding box center [371, 138] width 253 height 16
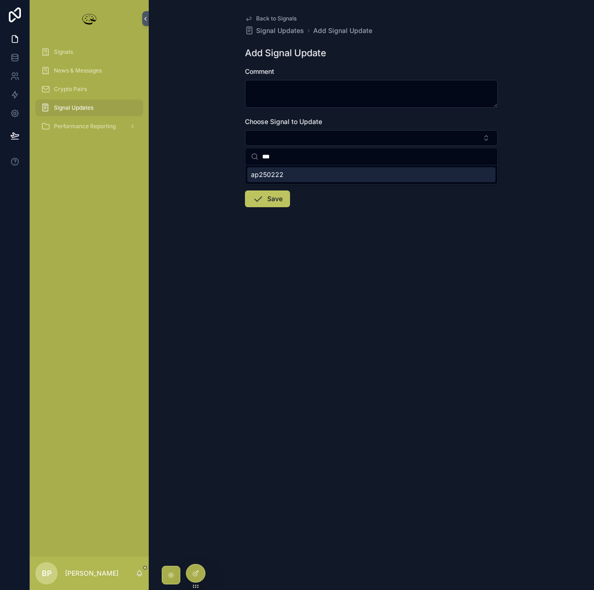
type input "***"
click at [277, 178] on span "ap250222" at bounding box center [267, 174] width 33 height 9
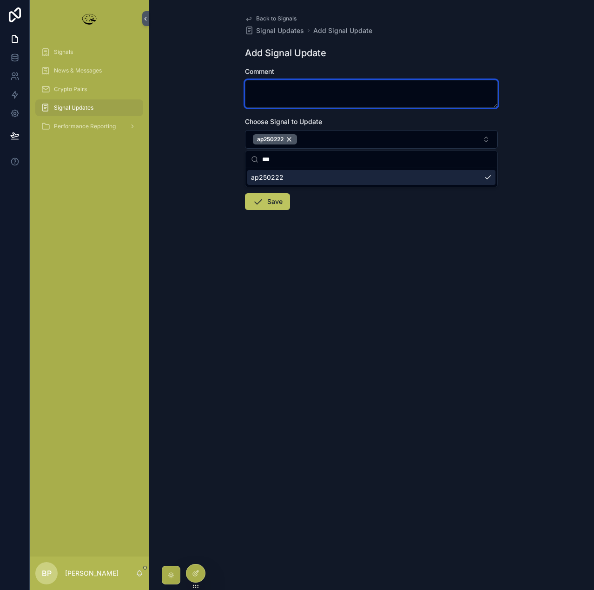
click at [265, 86] on textarea "scrollable content" at bounding box center [371, 94] width 253 height 28
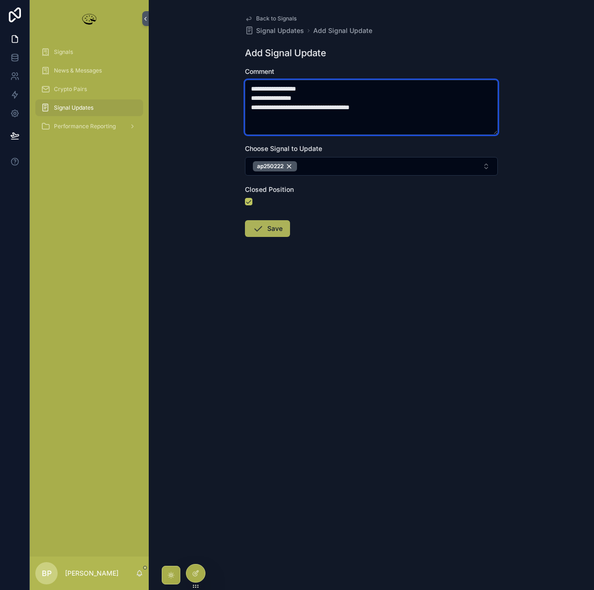
type textarea "**********"
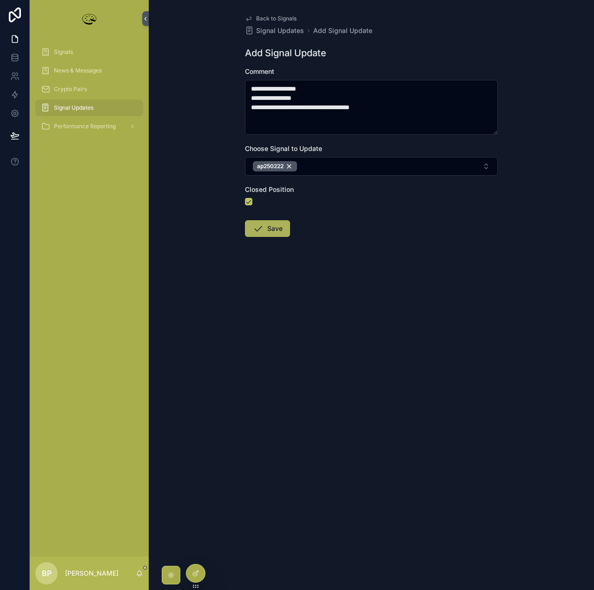
click at [273, 228] on button "Save" at bounding box center [267, 228] width 45 height 17
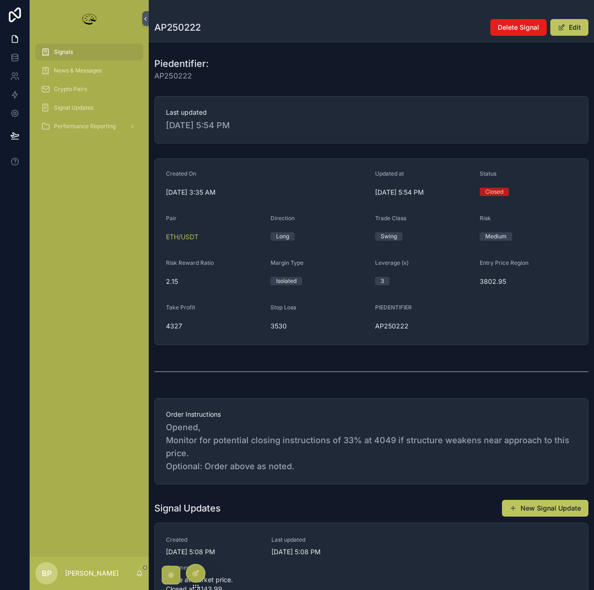
click at [60, 60] on div "Signals" at bounding box center [89, 52] width 119 height 19
click at [56, 54] on span "Signals" at bounding box center [63, 51] width 19 height 7
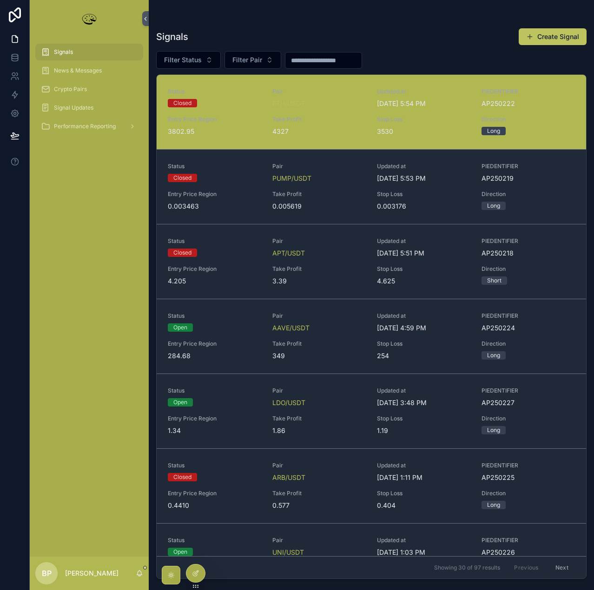
click at [316, 63] on input "scrollable content" at bounding box center [323, 60] width 76 height 13
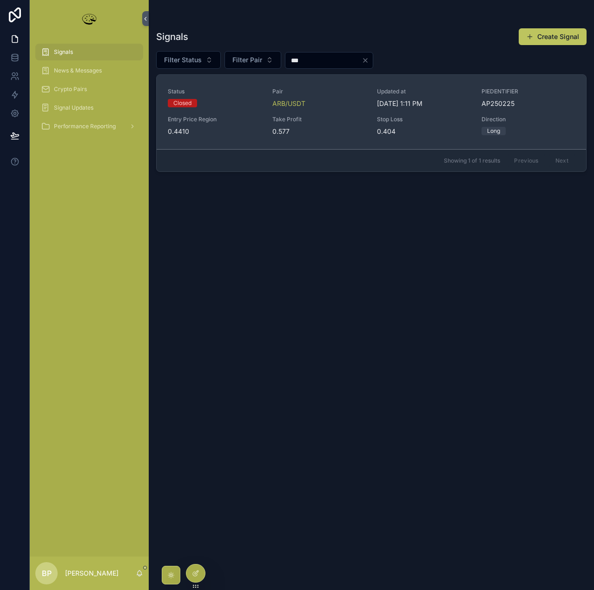
type input "***"
click at [341, 118] on span "Take Profit" at bounding box center [318, 119] width 93 height 7
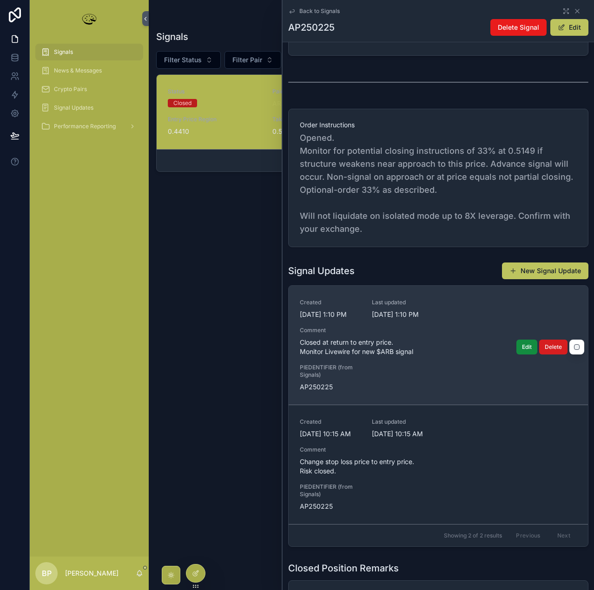
scroll to position [325, 0]
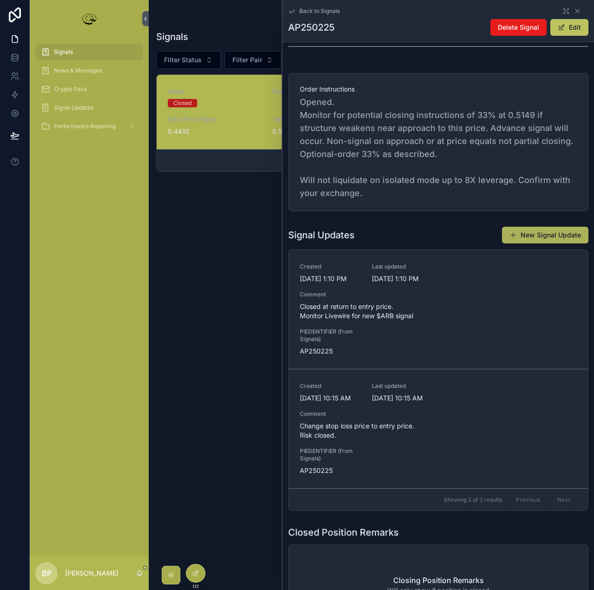
click at [540, 235] on button "New Signal Update" at bounding box center [545, 235] width 86 height 17
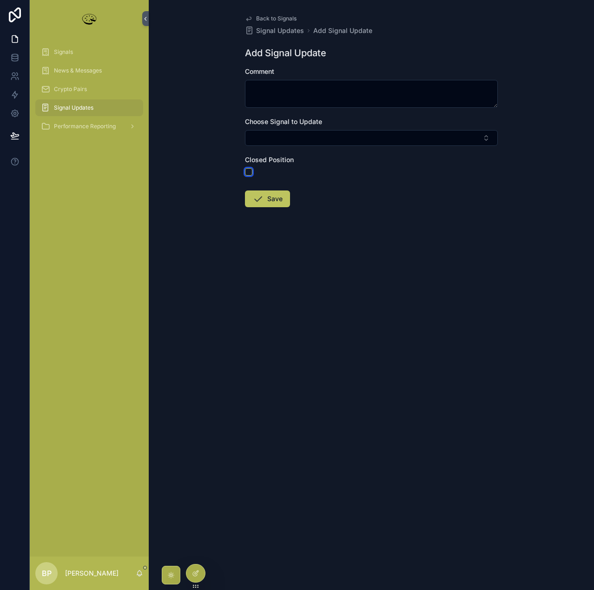
click at [250, 170] on button "scrollable content" at bounding box center [248, 171] width 7 height 7
click at [278, 132] on button "Select Button" at bounding box center [371, 138] width 253 height 16
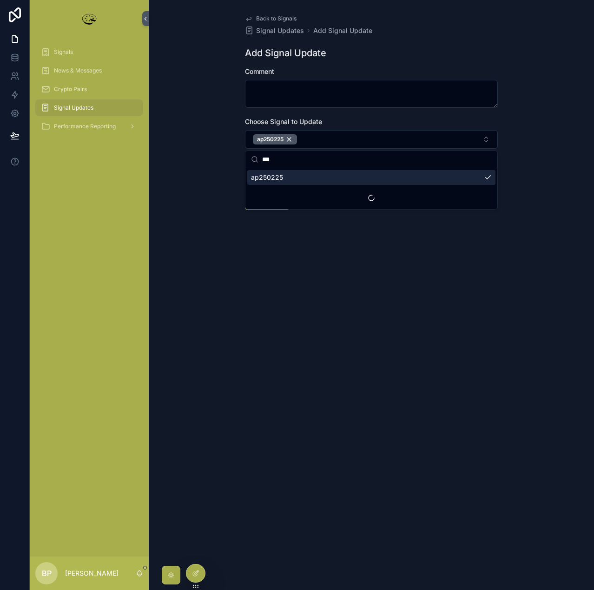
type input "***"
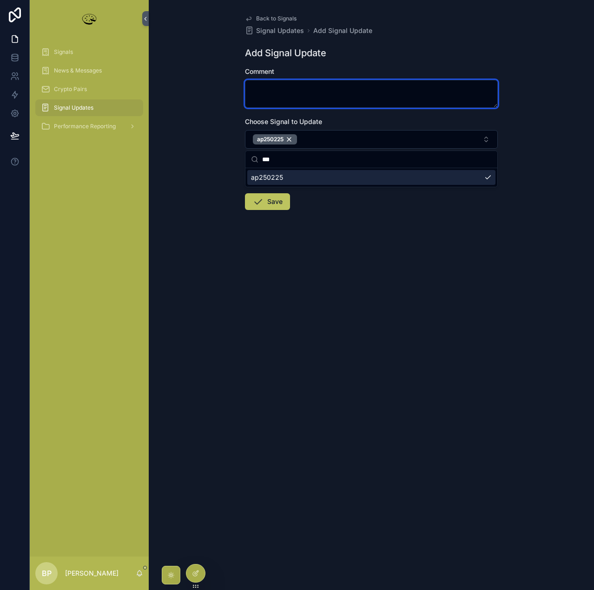
click at [265, 85] on textarea "scrollable content" at bounding box center [371, 94] width 253 height 28
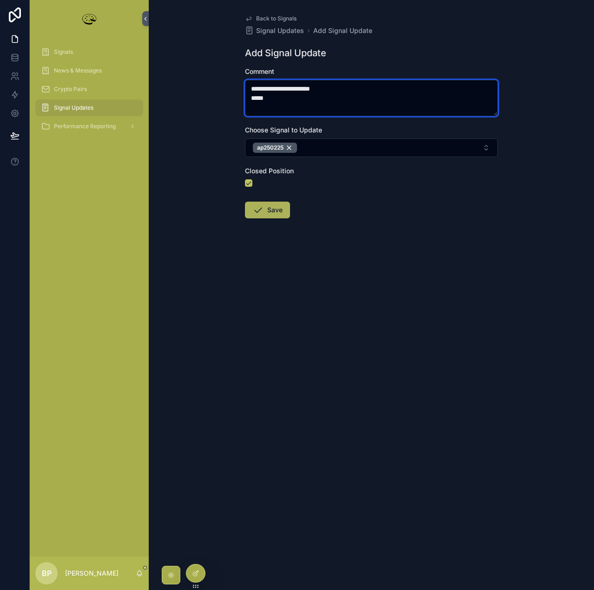
type textarea "**********"
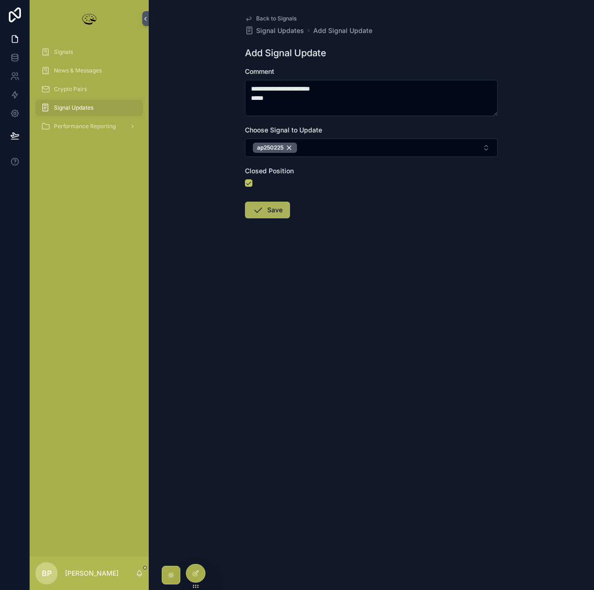
click at [275, 202] on button "Save" at bounding box center [267, 210] width 45 height 17
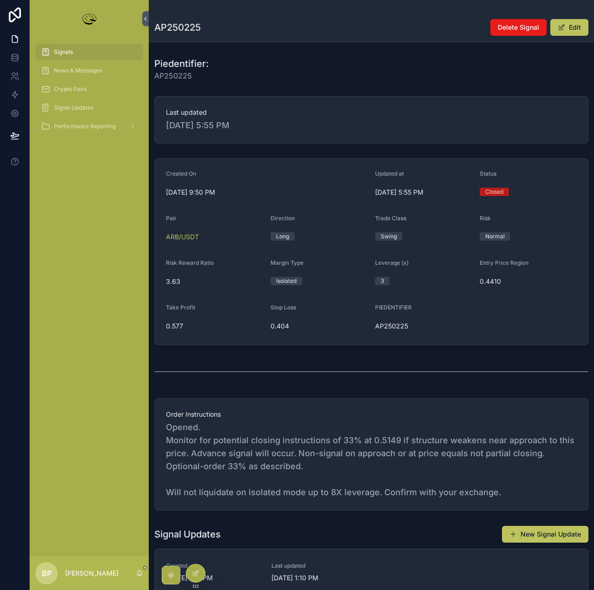
click at [75, 53] on div "Signals" at bounding box center [89, 52] width 97 height 15
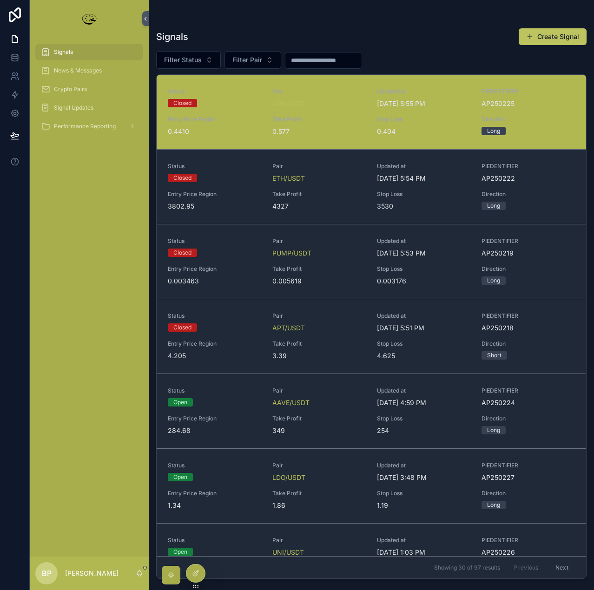
click at [321, 60] on input "scrollable content" at bounding box center [323, 60] width 76 height 13
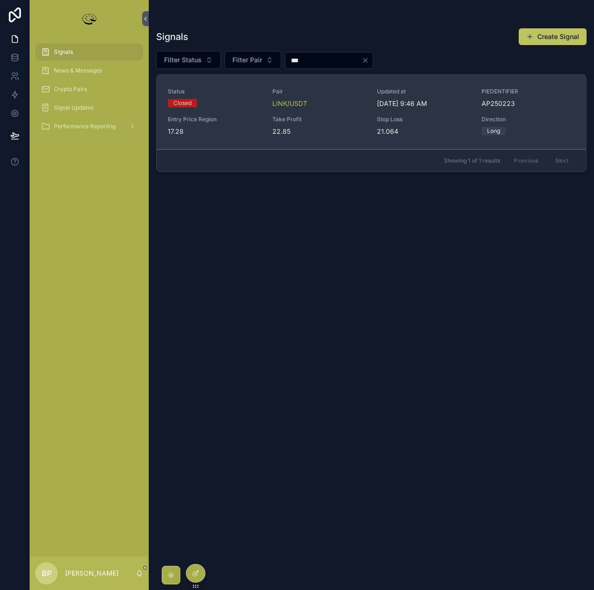
type input "***"
click at [347, 129] on span "22.85" at bounding box center [318, 131] width 93 height 9
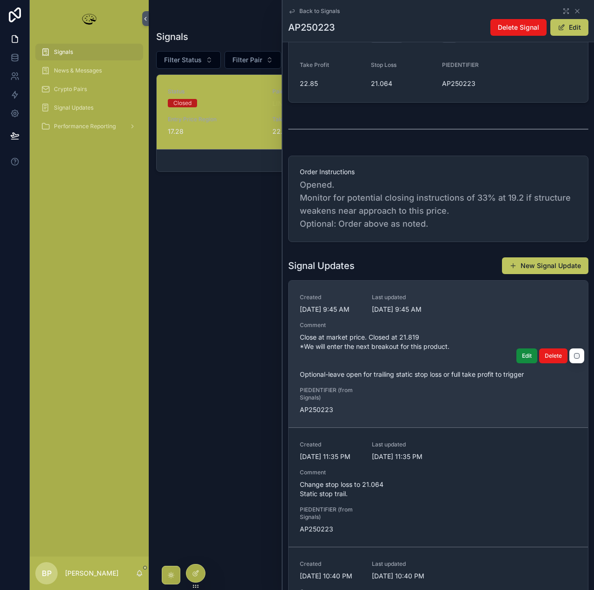
scroll to position [279, 0]
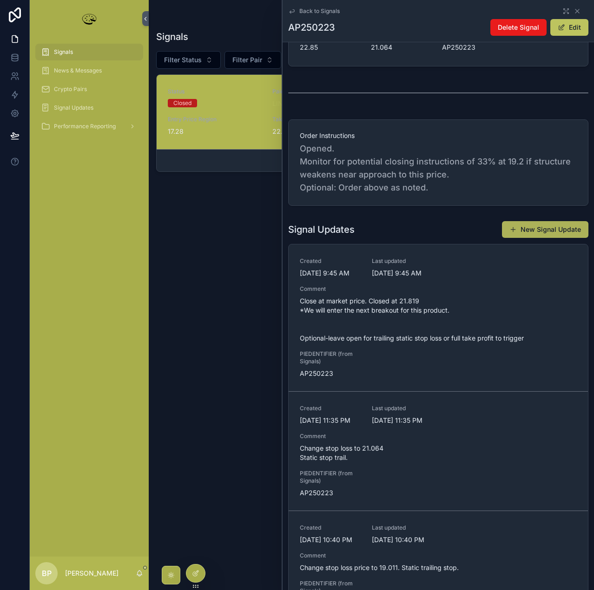
click at [541, 226] on button "New Signal Update" at bounding box center [545, 229] width 86 height 17
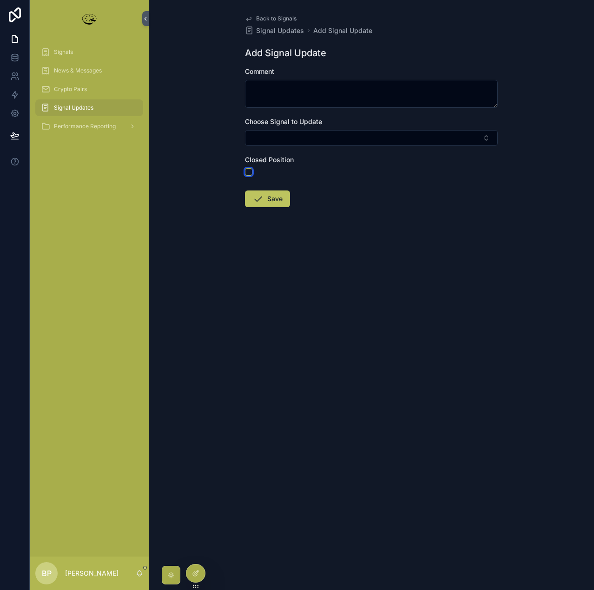
click at [250, 172] on button "scrollable content" at bounding box center [248, 171] width 7 height 7
click at [274, 133] on button "Select Button" at bounding box center [371, 138] width 253 height 16
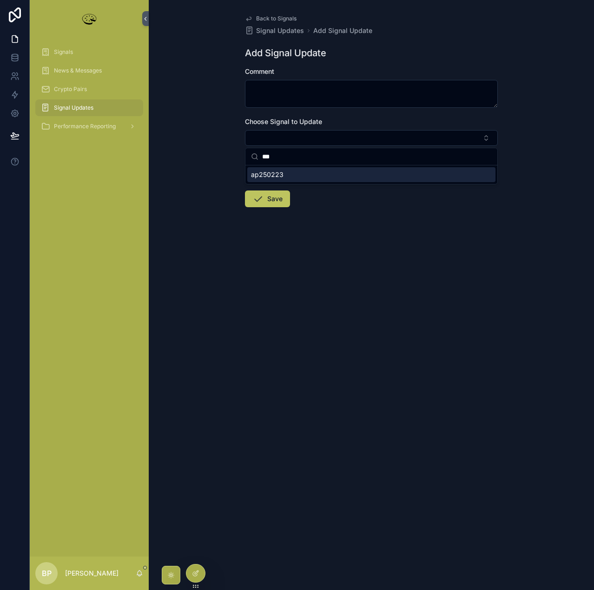
type input "***"
click at [271, 173] on span "ap250223" at bounding box center [267, 174] width 33 height 9
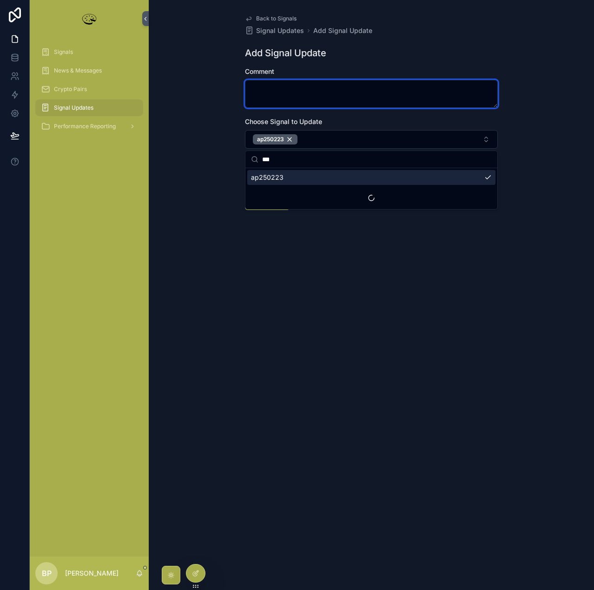
click at [267, 92] on textarea "scrollable content" at bounding box center [371, 94] width 253 height 28
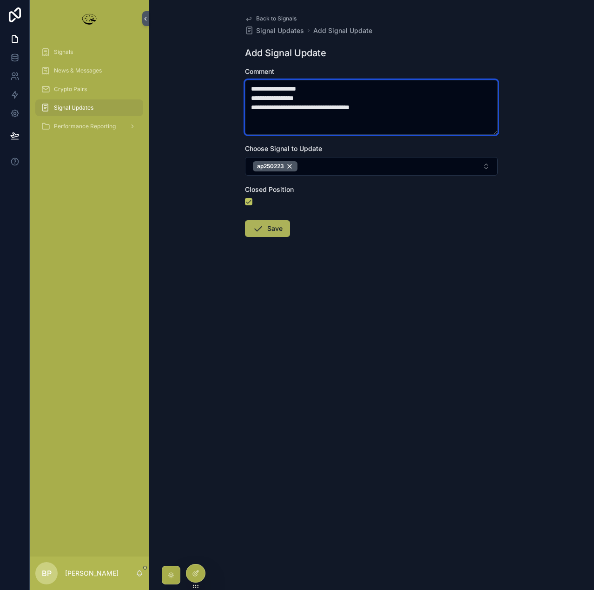
type textarea "**********"
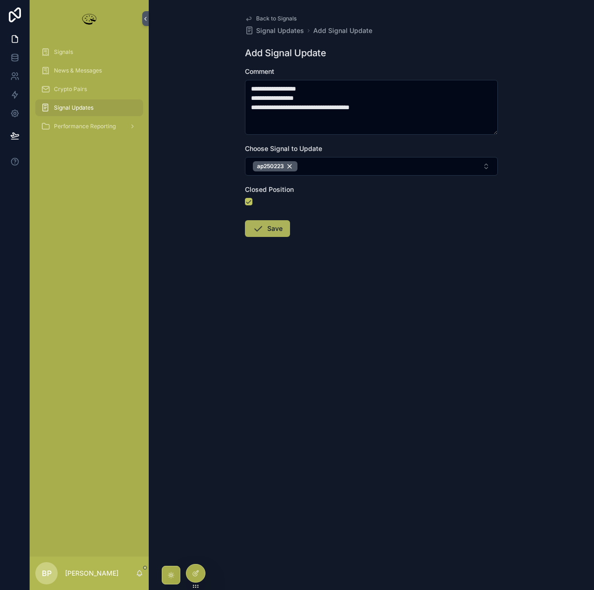
click at [275, 232] on button "Save" at bounding box center [267, 228] width 45 height 17
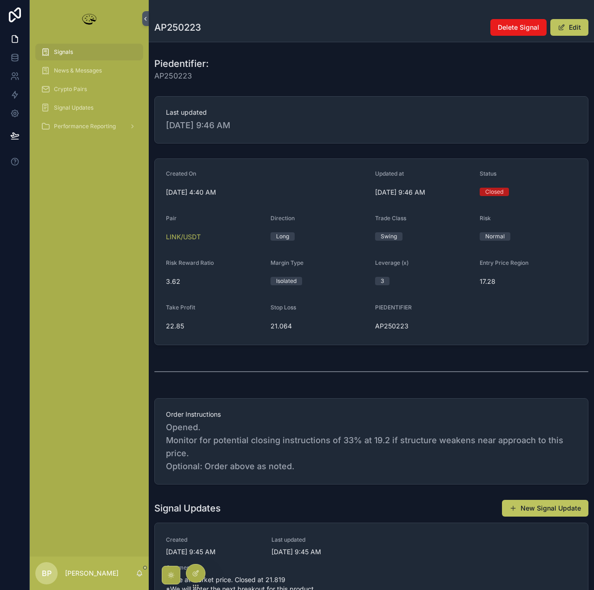
click at [61, 50] on span "Signals" at bounding box center [63, 51] width 19 height 7
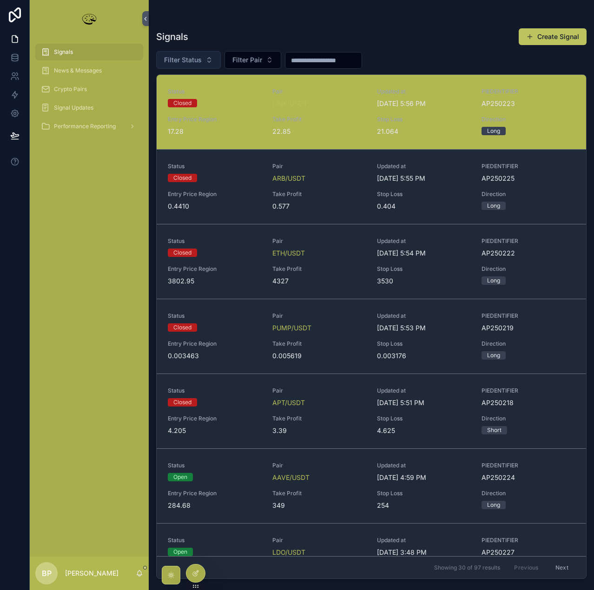
click at [201, 58] on span "Filter Status" at bounding box center [183, 59] width 38 height 9
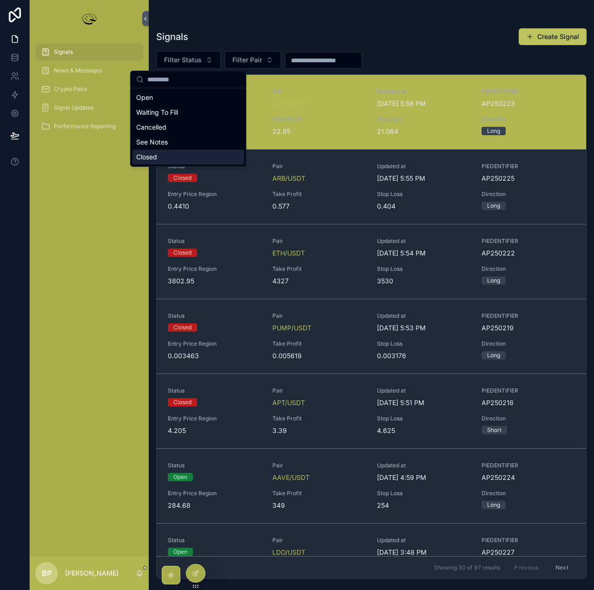
click at [156, 156] on div "Closed" at bounding box center [188, 157] width 112 height 15
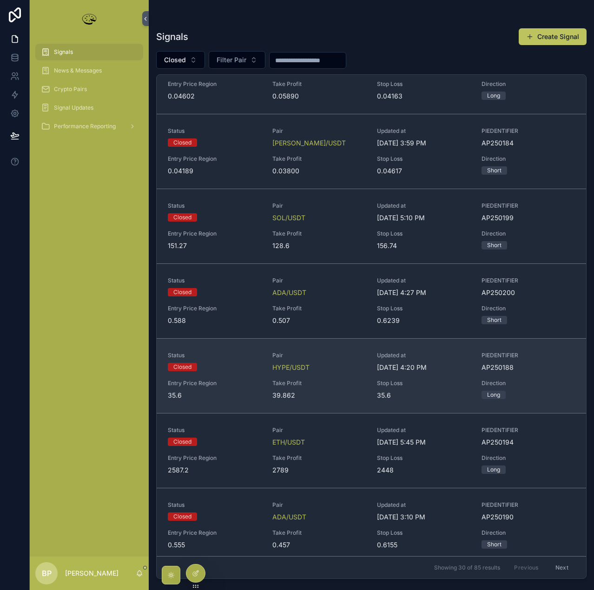
scroll to position [1772, 0]
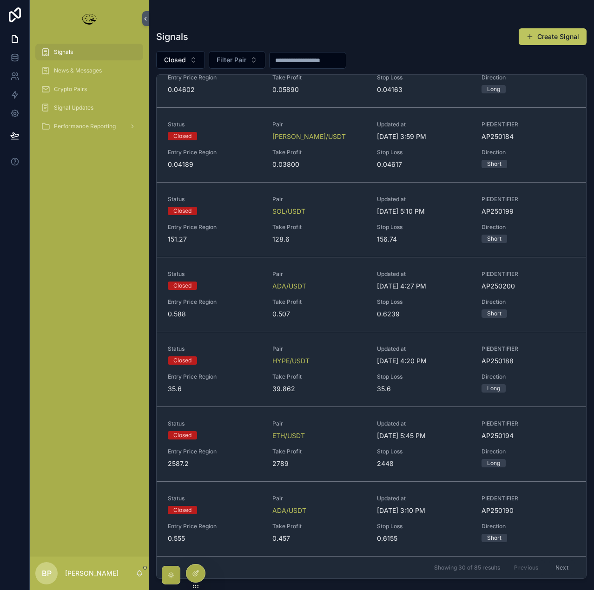
click at [558, 564] on button "Next" at bounding box center [562, 567] width 26 height 14
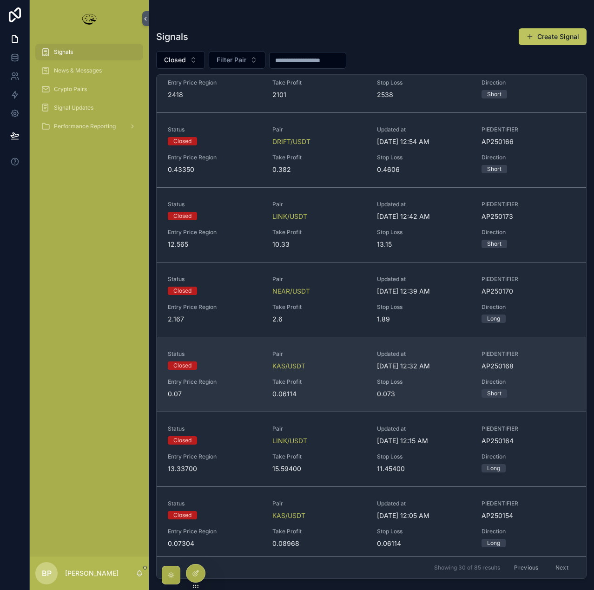
scroll to position [1781, 0]
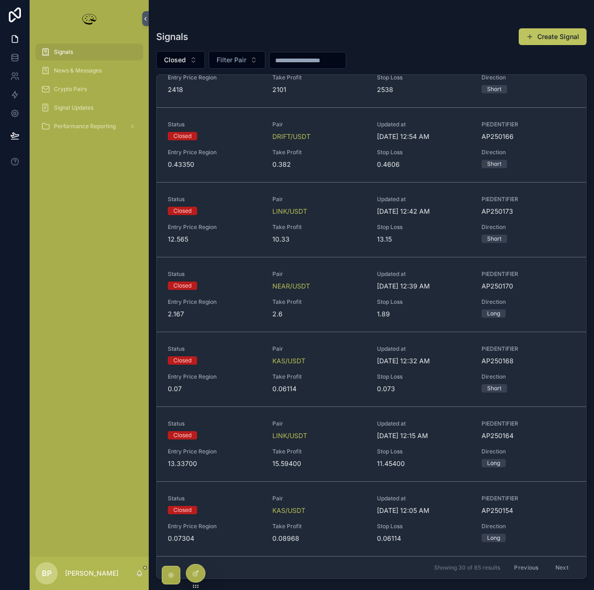
click at [559, 571] on button "Next" at bounding box center [562, 567] width 26 height 14
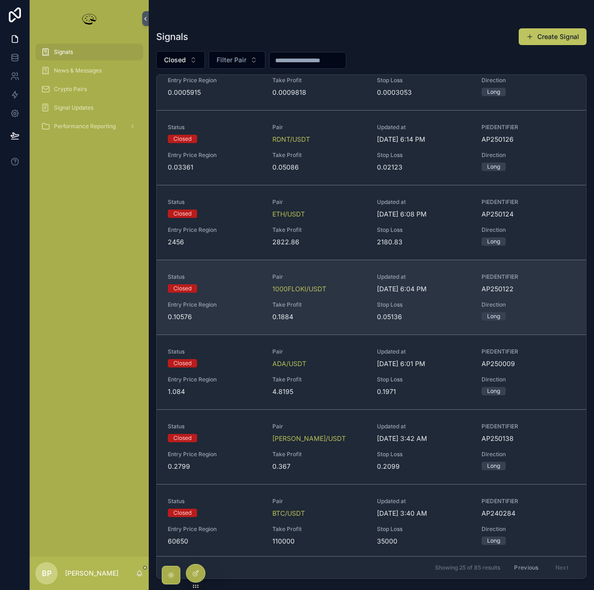
scroll to position [1389, 0]
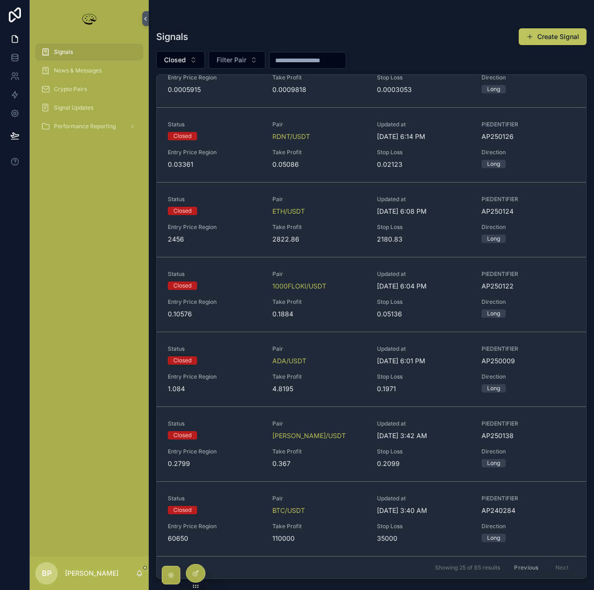
click at [559, 567] on div "Previous Next" at bounding box center [540, 567] width 67 height 14
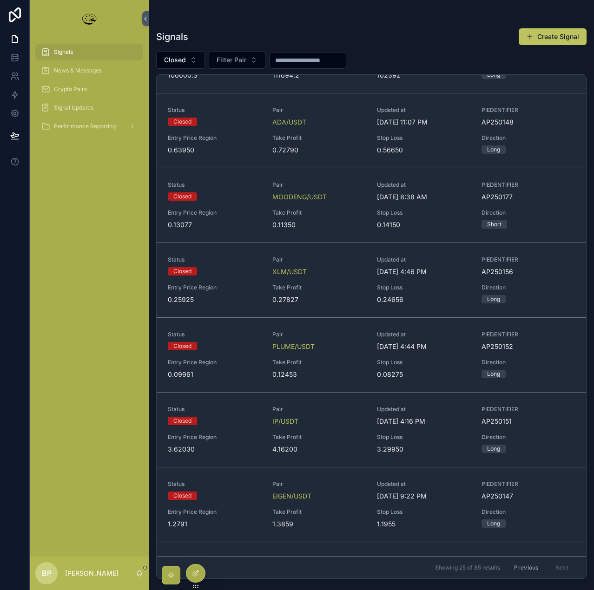
scroll to position [0, 0]
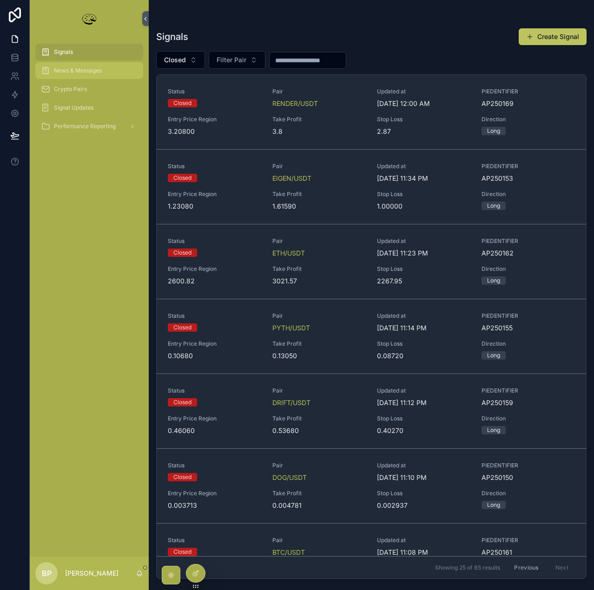
drag, startPoint x: 58, startPoint y: 66, endPoint x: 72, endPoint y: 71, distance: 15.3
click at [58, 65] on div "News & Messages" at bounding box center [89, 70] width 97 height 15
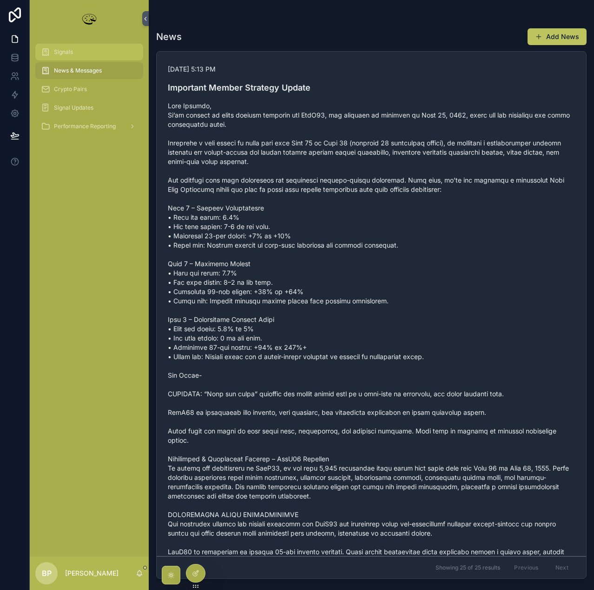
click at [63, 53] on span "Signals" at bounding box center [63, 51] width 19 height 7
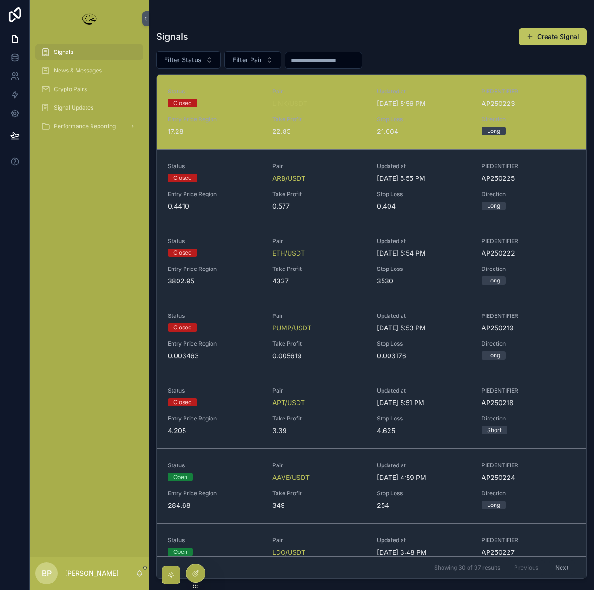
click at [80, 50] on div "Signals" at bounding box center [89, 52] width 97 height 15
